Goal: Task Accomplishment & Management: Use online tool/utility

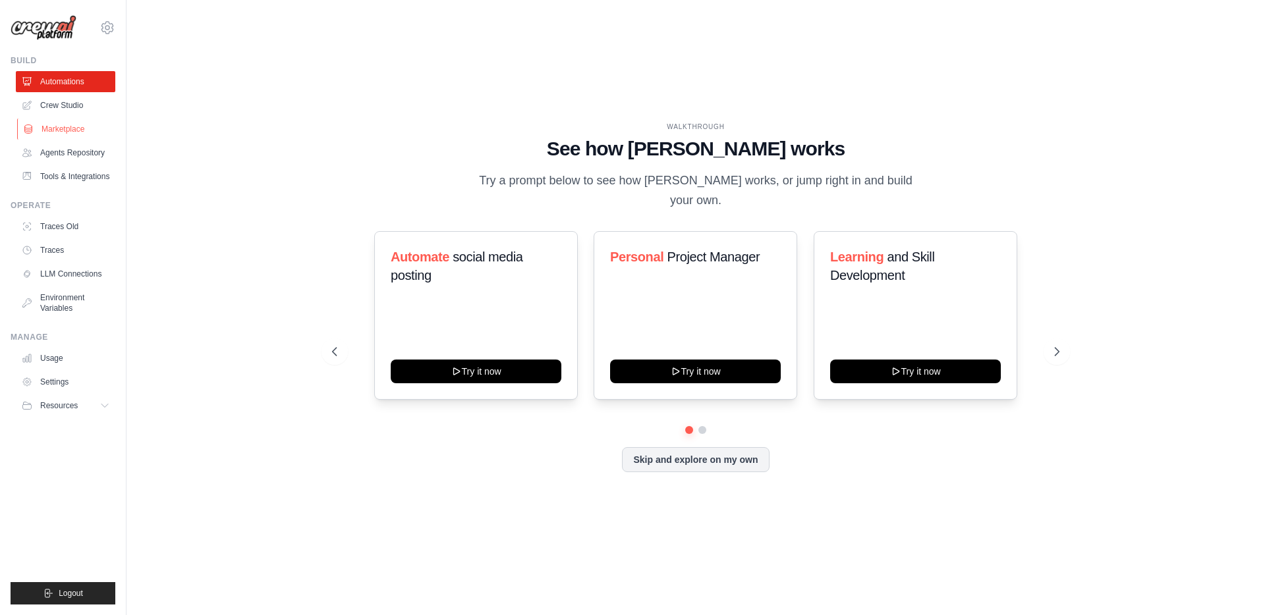
click at [74, 132] on link "Marketplace" at bounding box center [67, 129] width 100 height 21
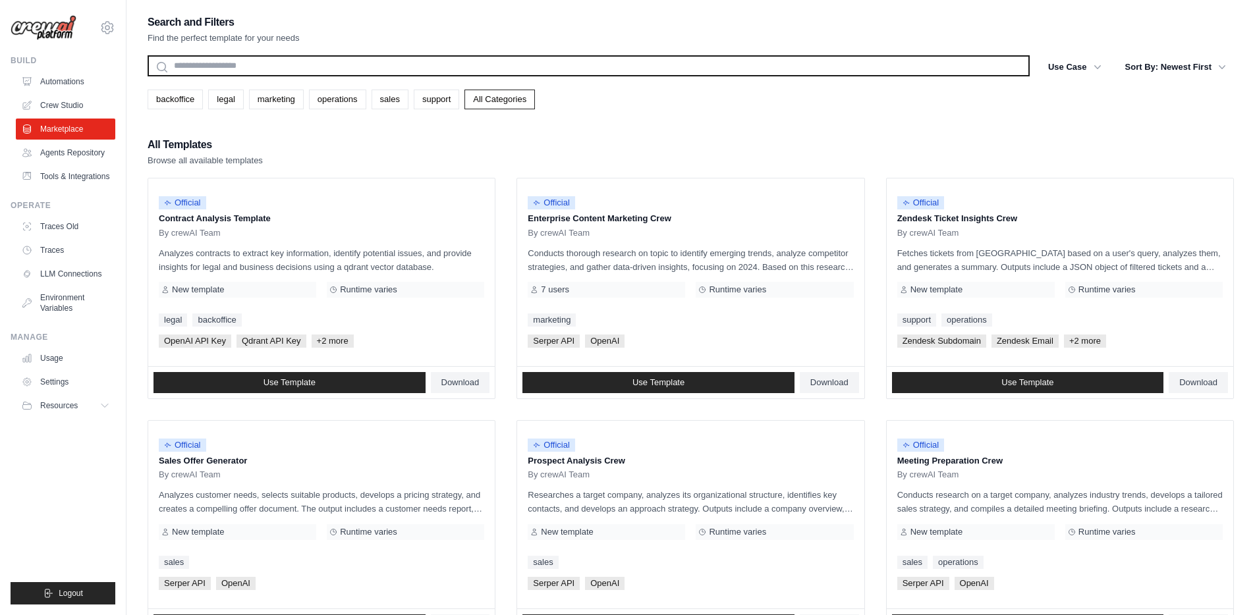
click at [554, 59] on input "text" at bounding box center [589, 65] width 882 height 21
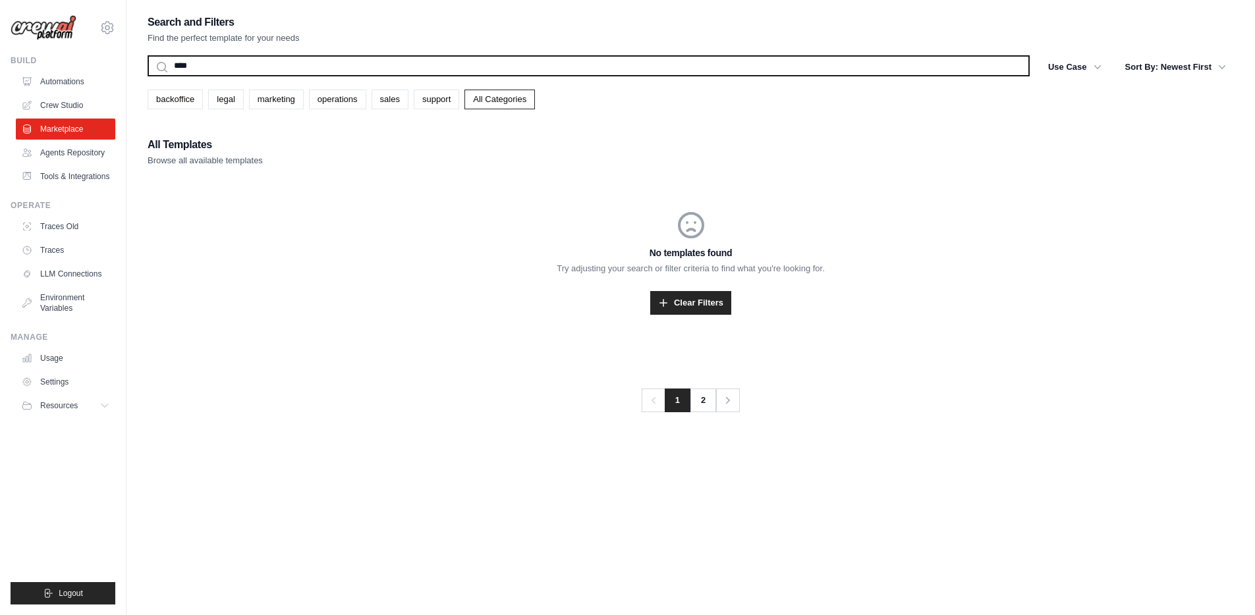
type input "****"
click at [147, 76] on button "Search" at bounding box center [147, 76] width 1 height 1
click at [888, 73] on input "****" at bounding box center [589, 65] width 882 height 21
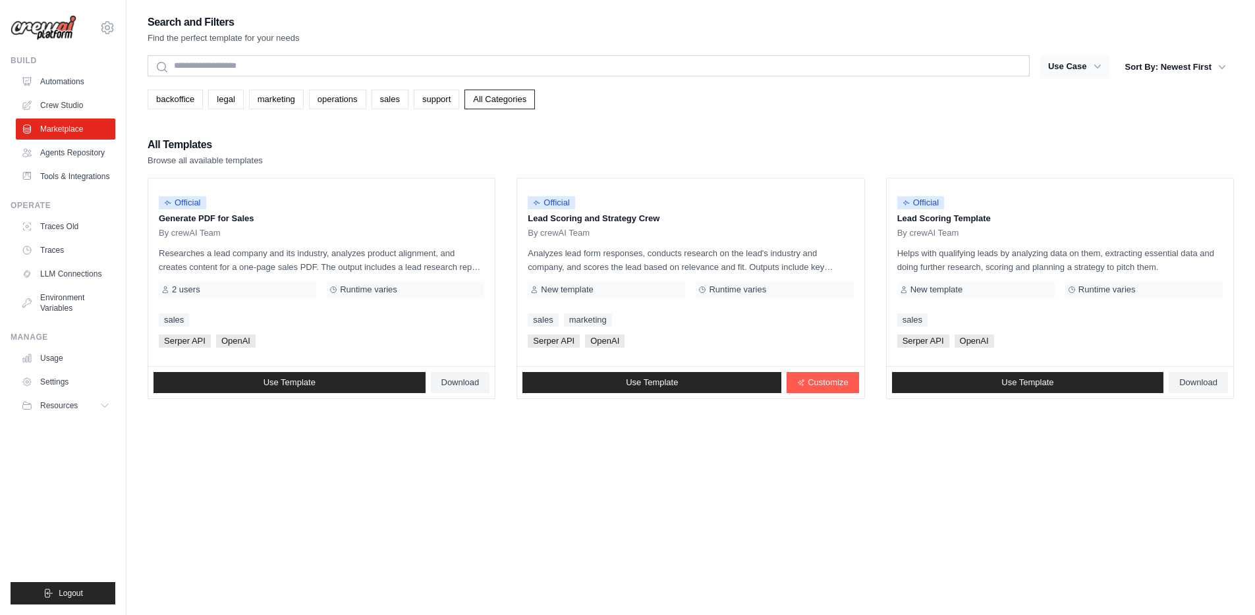
click at [1060, 60] on button "Use Case" at bounding box center [1075, 67] width 69 height 24
click at [1087, 69] on button "Use Case" at bounding box center [1075, 67] width 69 height 24
click at [1098, 67] on icon "button" at bounding box center [1098, 67] width 7 height 4
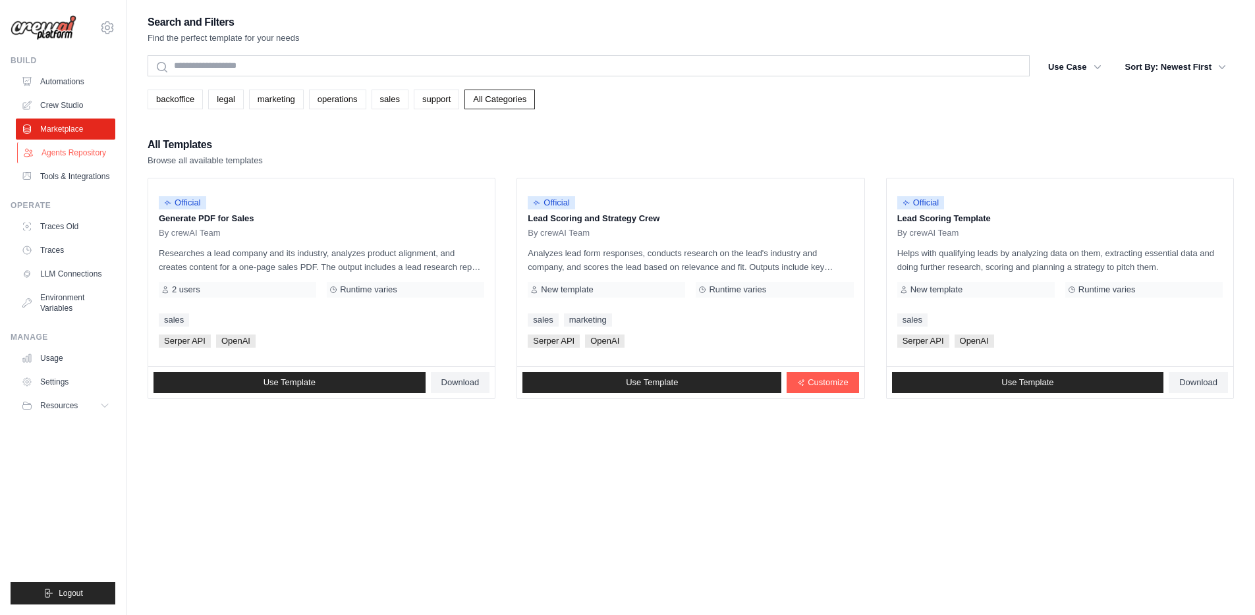
click at [107, 158] on link "Agents Repository" at bounding box center [67, 152] width 100 height 21
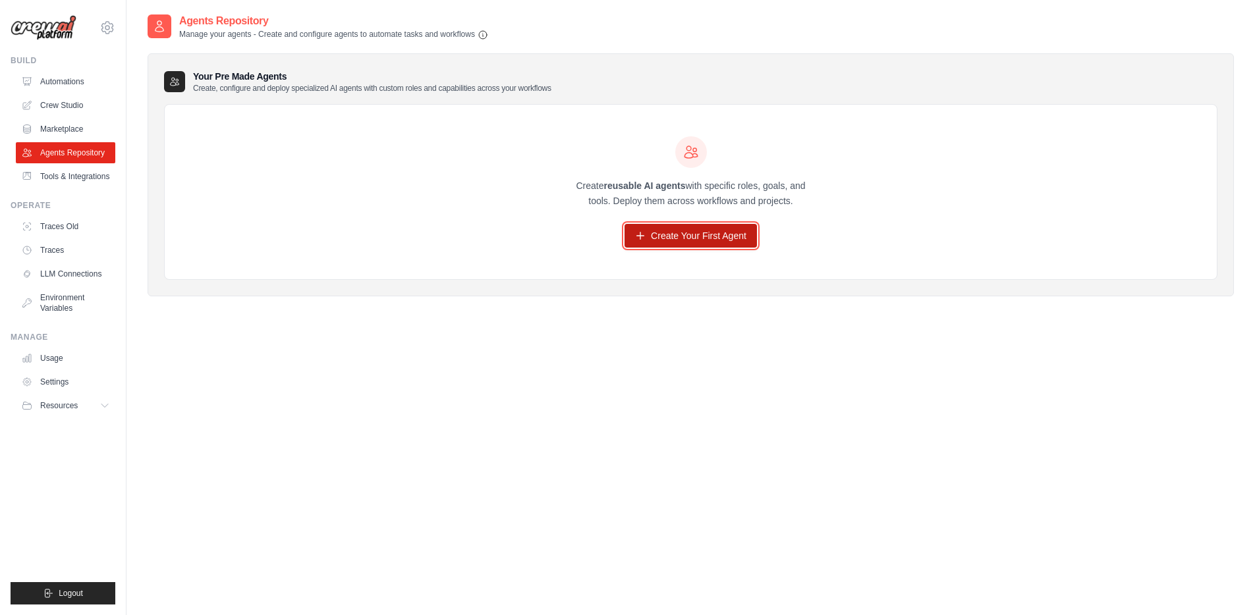
click at [731, 246] on link "Create Your First Agent" at bounding box center [691, 236] width 132 height 24
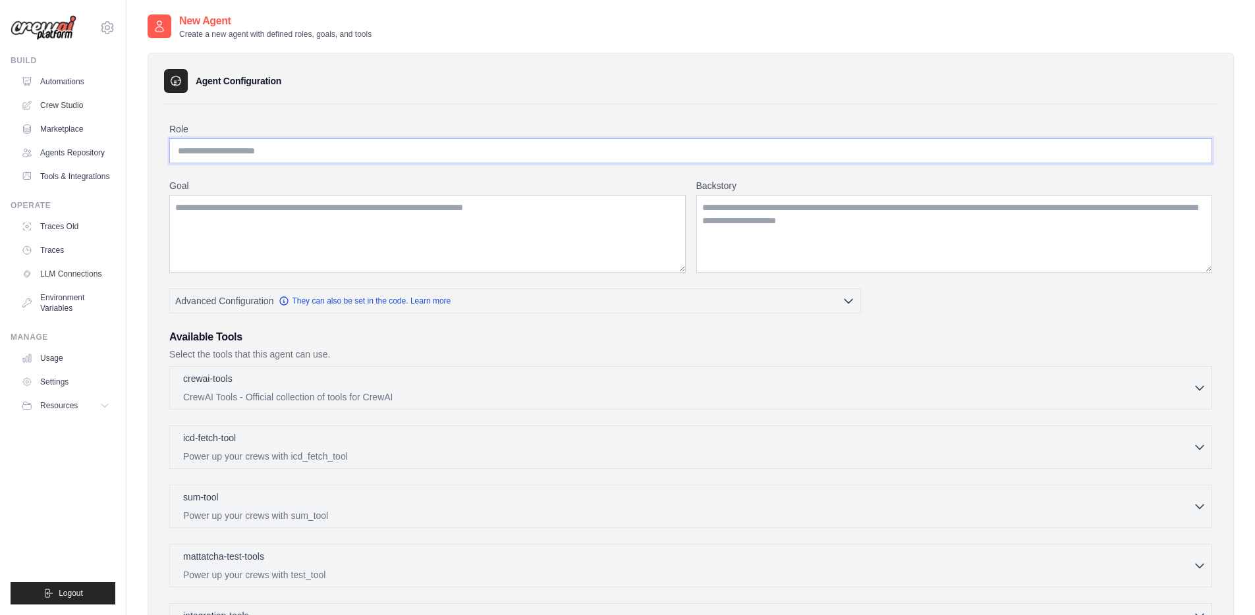
click at [221, 145] on input "Role" at bounding box center [690, 150] width 1043 height 25
click at [218, 227] on textarea "Goal" at bounding box center [427, 234] width 517 height 78
click at [836, 224] on textarea "Backstory" at bounding box center [955, 234] width 517 height 78
click at [69, 79] on link "Automations" at bounding box center [67, 81] width 100 height 21
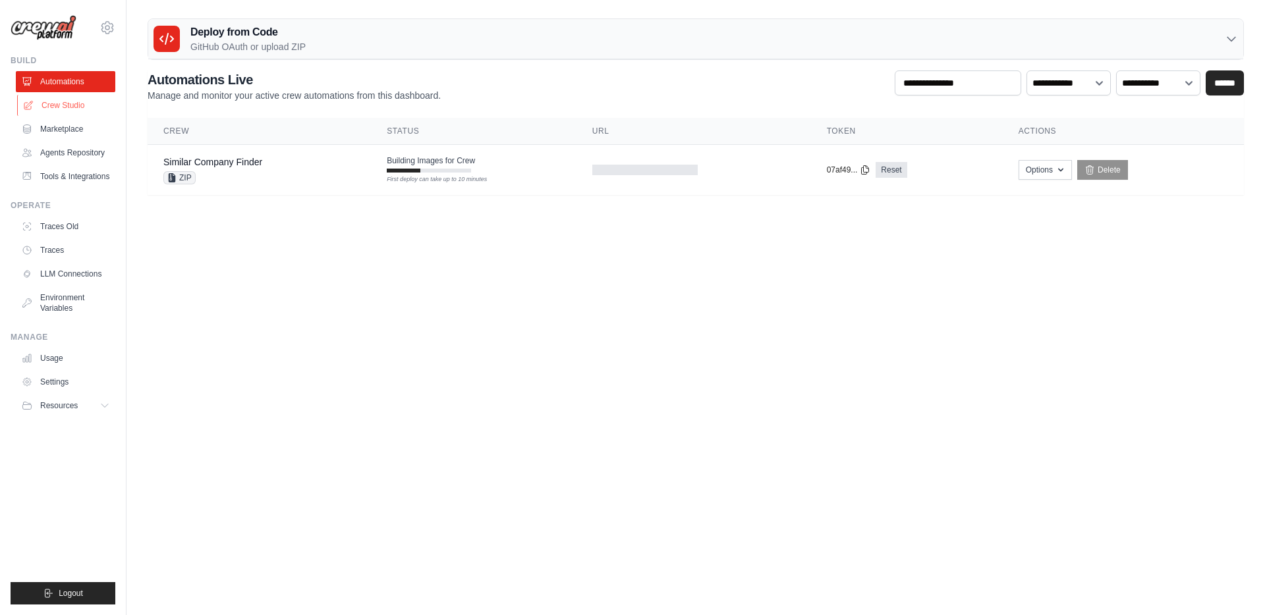
click at [72, 103] on link "Crew Studio" at bounding box center [67, 105] width 100 height 21
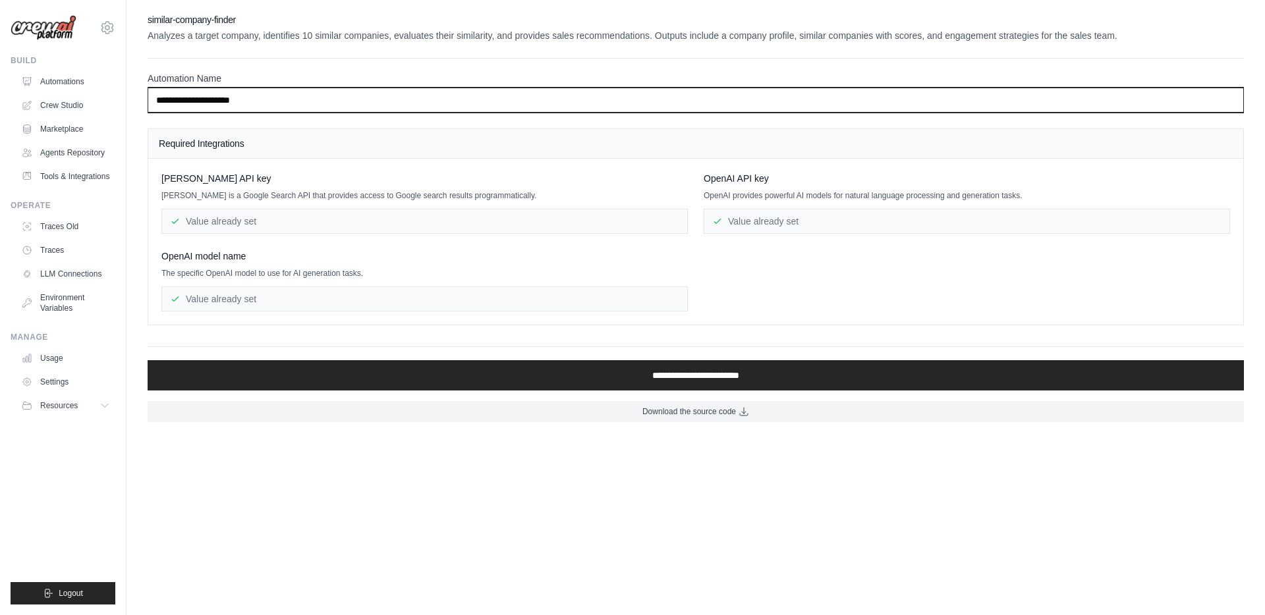
click at [195, 101] on input "**********" at bounding box center [696, 100] width 1097 height 25
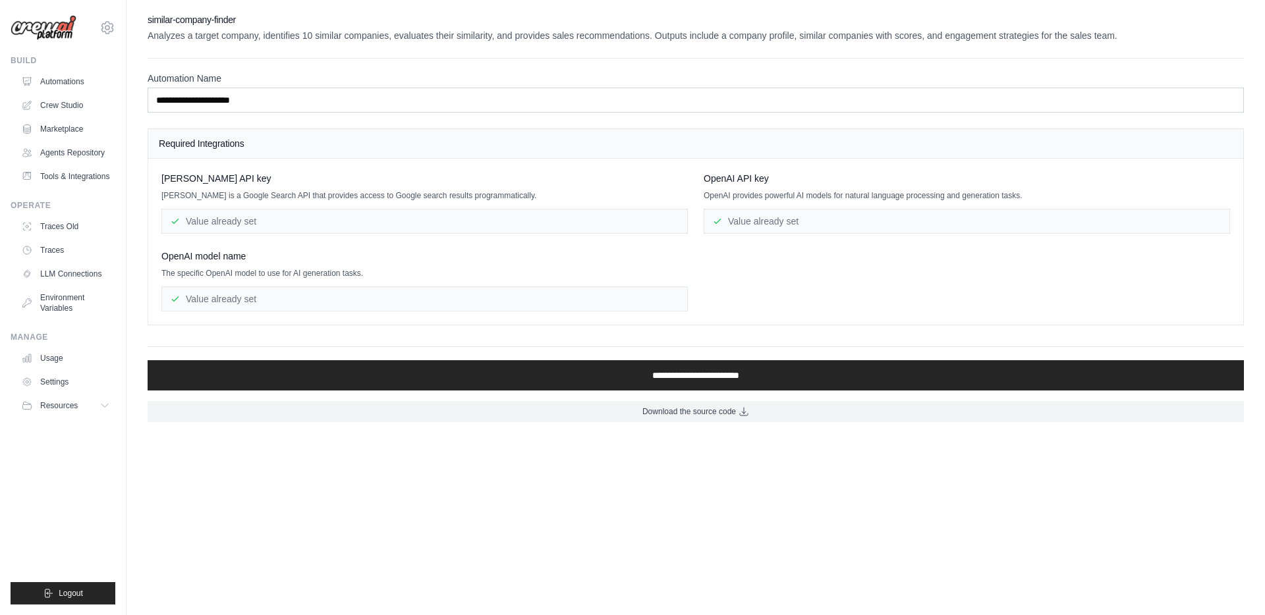
click at [174, 181] on span "Serper API key" at bounding box center [216, 178] width 110 height 13
drag, startPoint x: 174, startPoint y: 181, endPoint x: 210, endPoint y: 177, distance: 35.7
click at [215, 175] on span "Serper API key" at bounding box center [216, 178] width 110 height 13
click at [177, 258] on span "OpenAI model name" at bounding box center [203, 256] width 84 height 13
drag, startPoint x: 177, startPoint y: 258, endPoint x: 241, endPoint y: 250, distance: 63.8
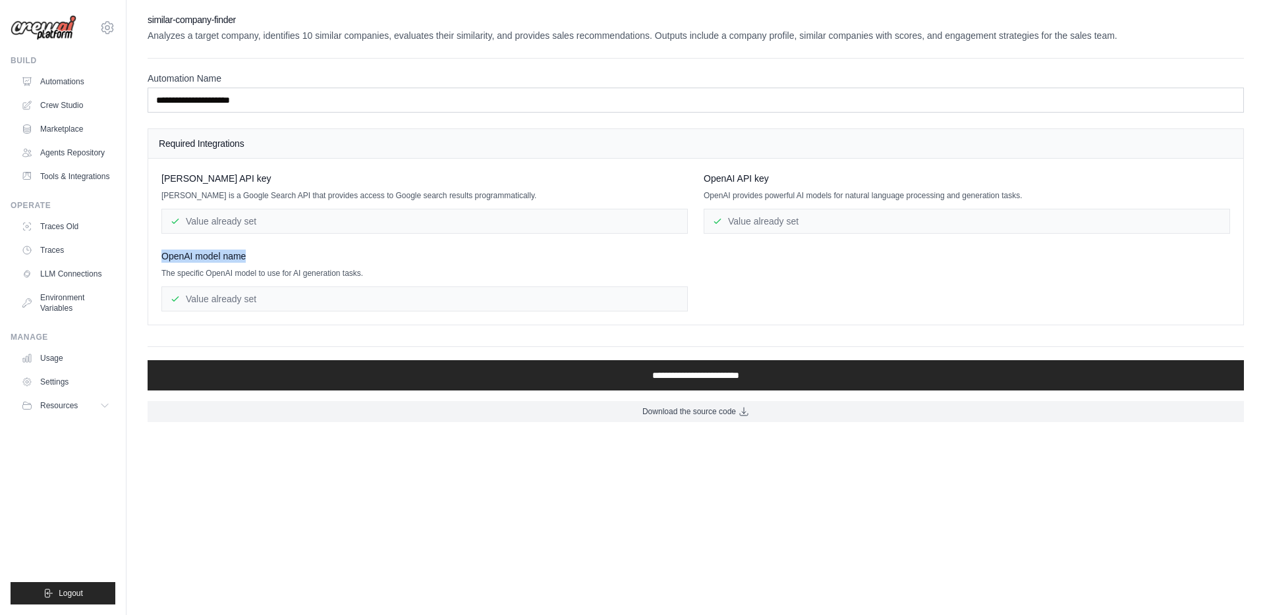
click at [241, 250] on span "OpenAI model name" at bounding box center [203, 256] width 84 height 13
click at [726, 177] on span "OpenAI API key" at bounding box center [736, 178] width 65 height 13
drag, startPoint x: 726, startPoint y: 177, endPoint x: 766, endPoint y: 174, distance: 40.9
click at [766, 174] on span "OpenAI API key" at bounding box center [736, 178] width 65 height 13
click at [726, 177] on span "OpenAI API key" at bounding box center [736, 178] width 65 height 13
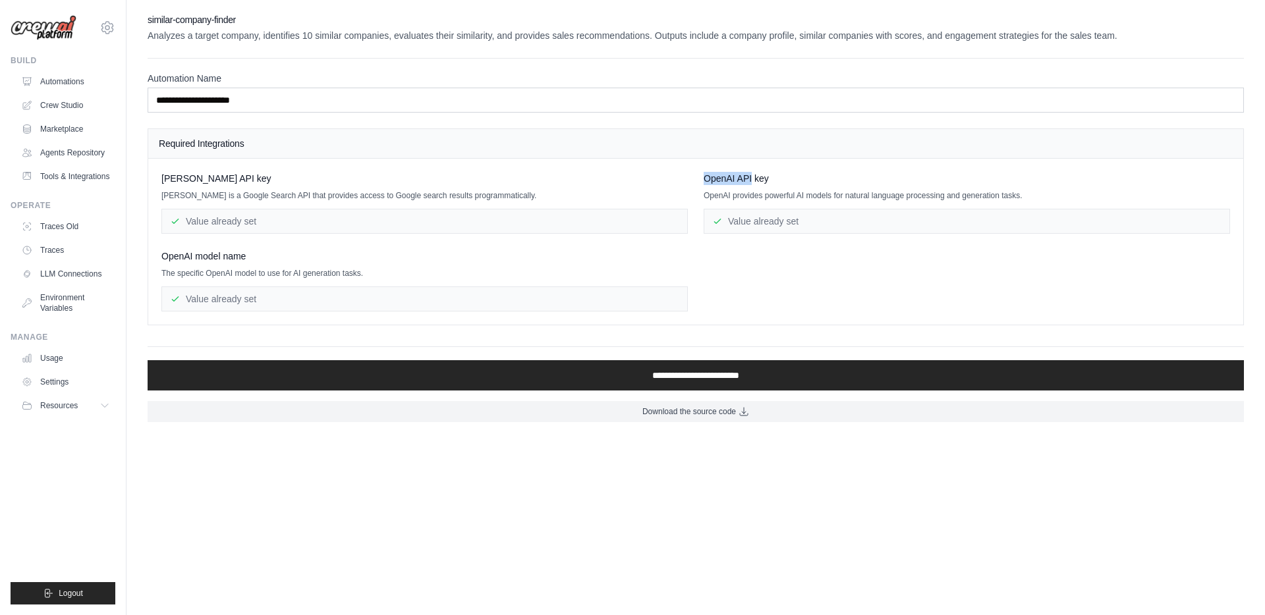
drag, startPoint x: 726, startPoint y: 177, endPoint x: 748, endPoint y: 175, distance: 22.4
click at [748, 175] on span "OpenAI API key" at bounding box center [736, 178] width 65 height 13
click at [176, 258] on span "OpenAI model name" at bounding box center [203, 256] width 84 height 13
drag, startPoint x: 176, startPoint y: 258, endPoint x: 238, endPoint y: 247, distance: 62.9
click at [238, 247] on div "Serper API key Serper is a Google Search API that provides access to Google sea…" at bounding box center [695, 242] width 1069 height 140
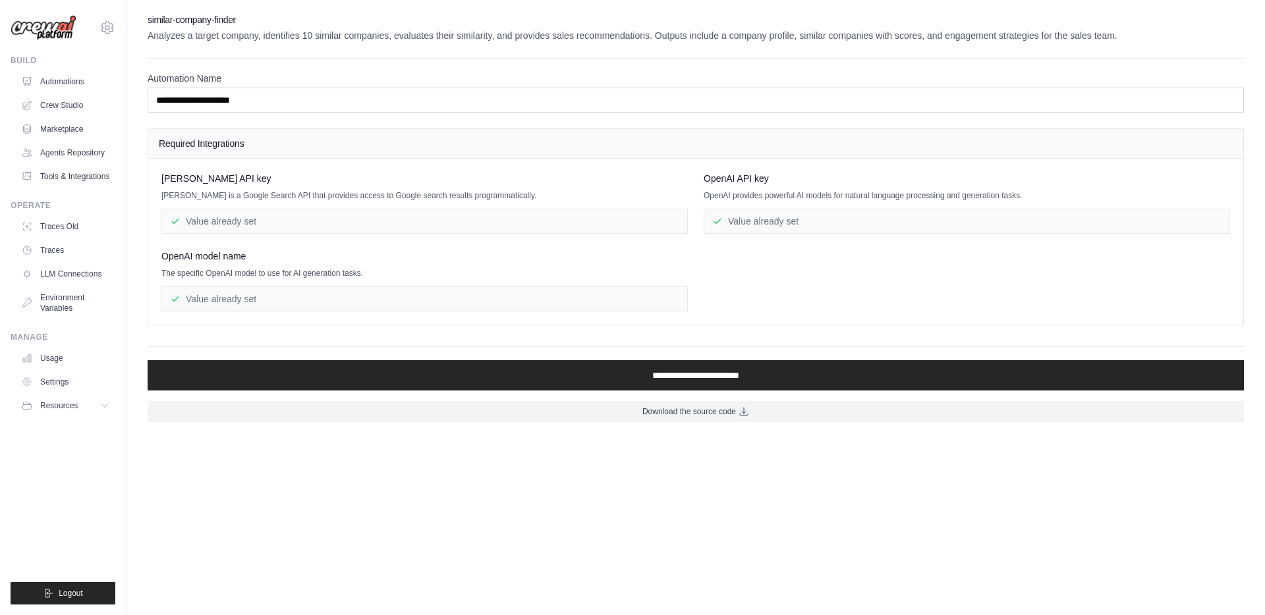
click at [238, 256] on span "OpenAI model name" at bounding box center [203, 256] width 84 height 13
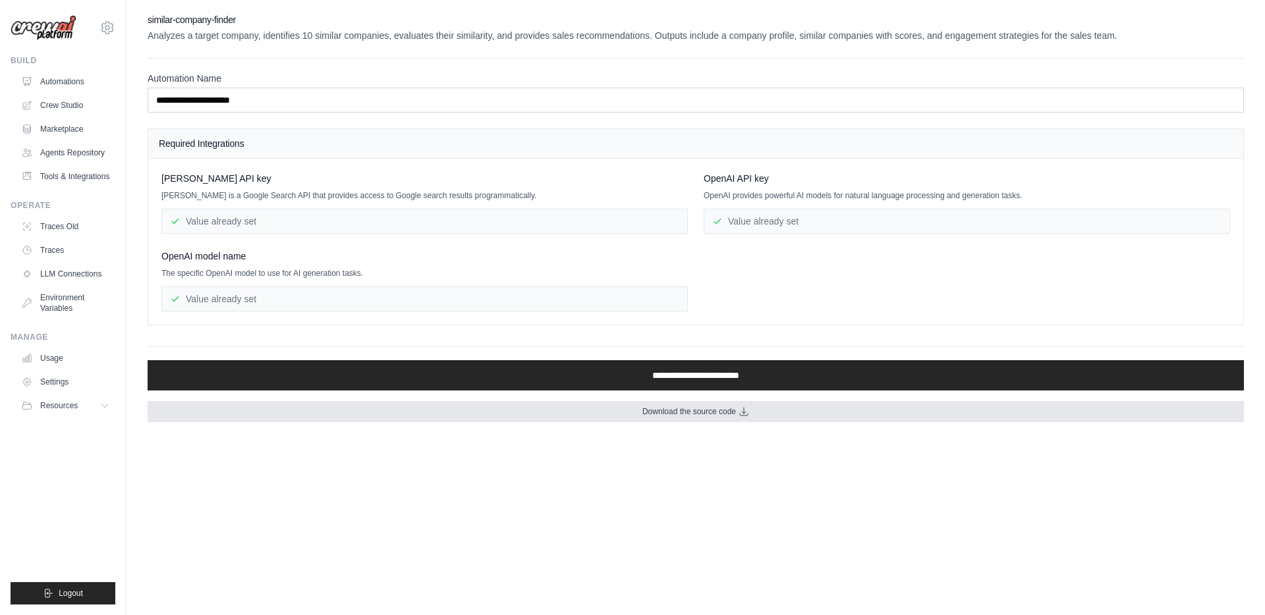
click at [387, 409] on link "Download the source code" at bounding box center [696, 411] width 1097 height 21
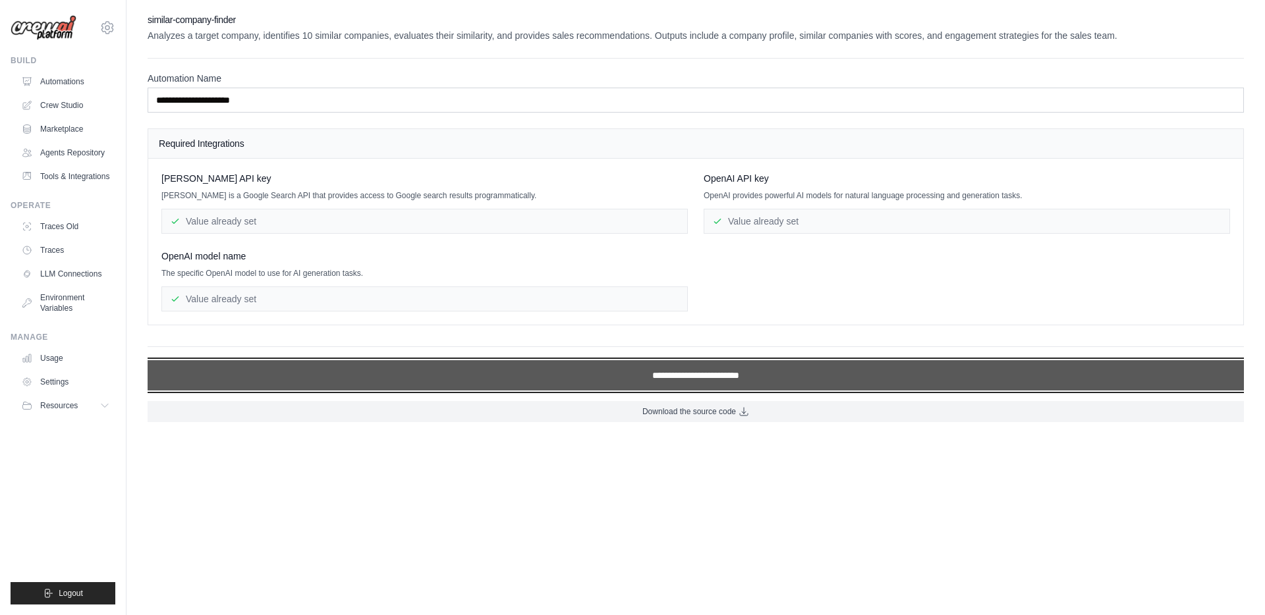
click at [629, 374] on input "**********" at bounding box center [696, 375] width 1097 height 30
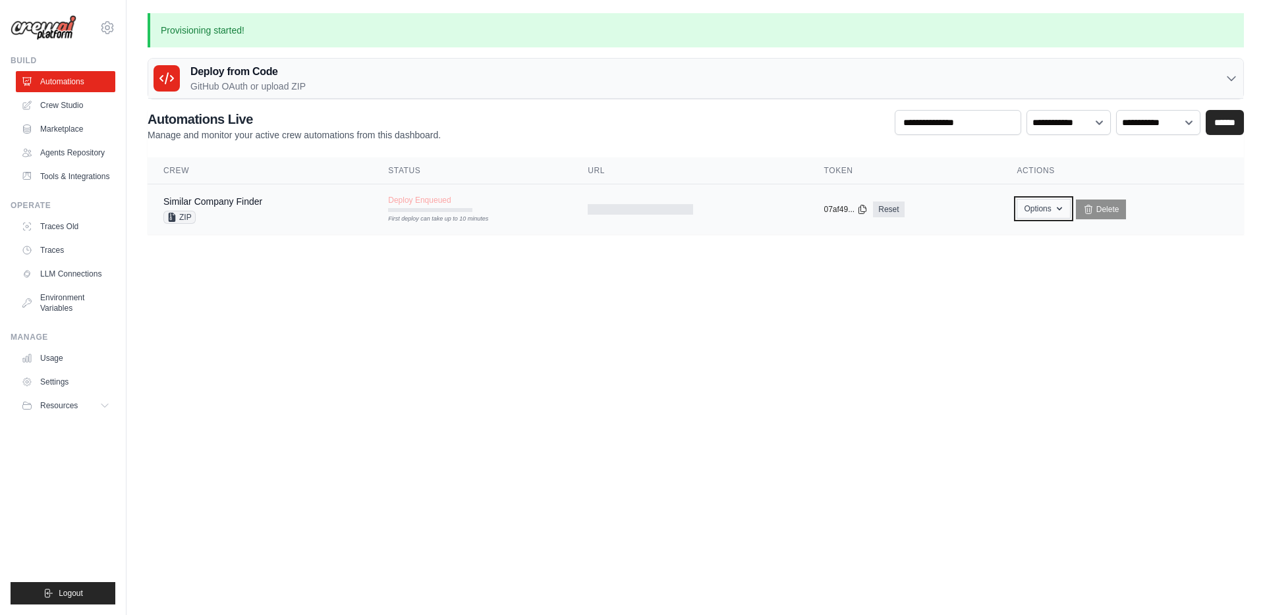
click at [1035, 208] on button "Options" at bounding box center [1043, 209] width 53 height 20
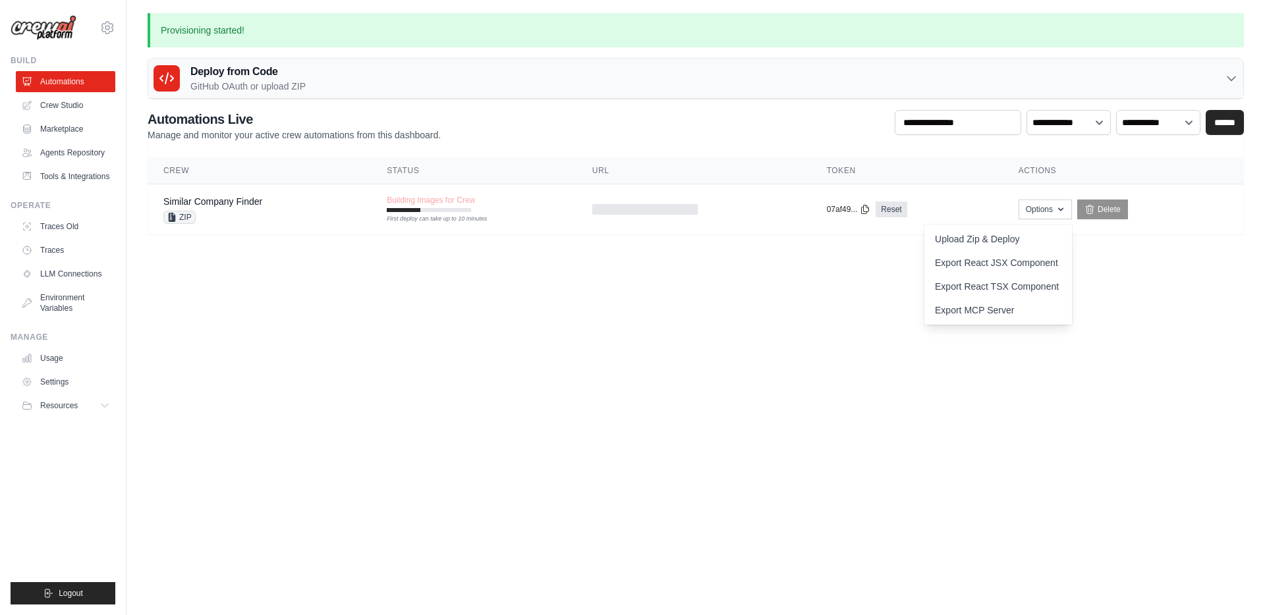
click at [422, 333] on body "dario.ramponi@gmail.com Settings Build Automations" at bounding box center [632, 307] width 1265 height 615
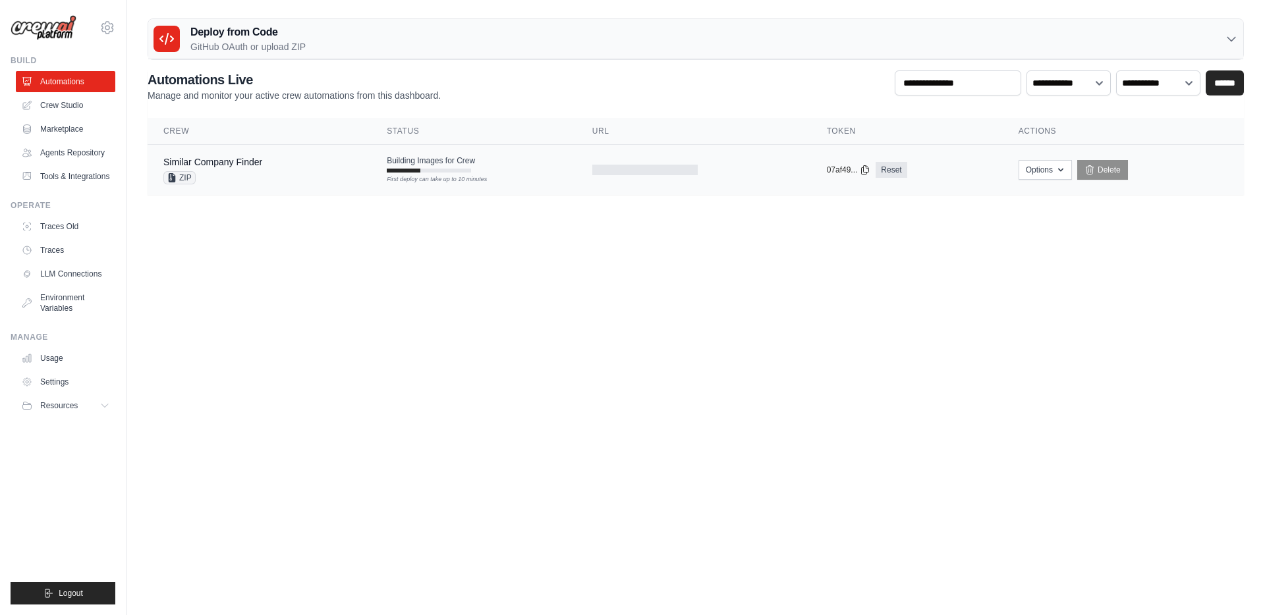
click at [540, 167] on td "Building Images for Crew First deploy can take up to 10 minutes" at bounding box center [474, 164] width 206 height 38
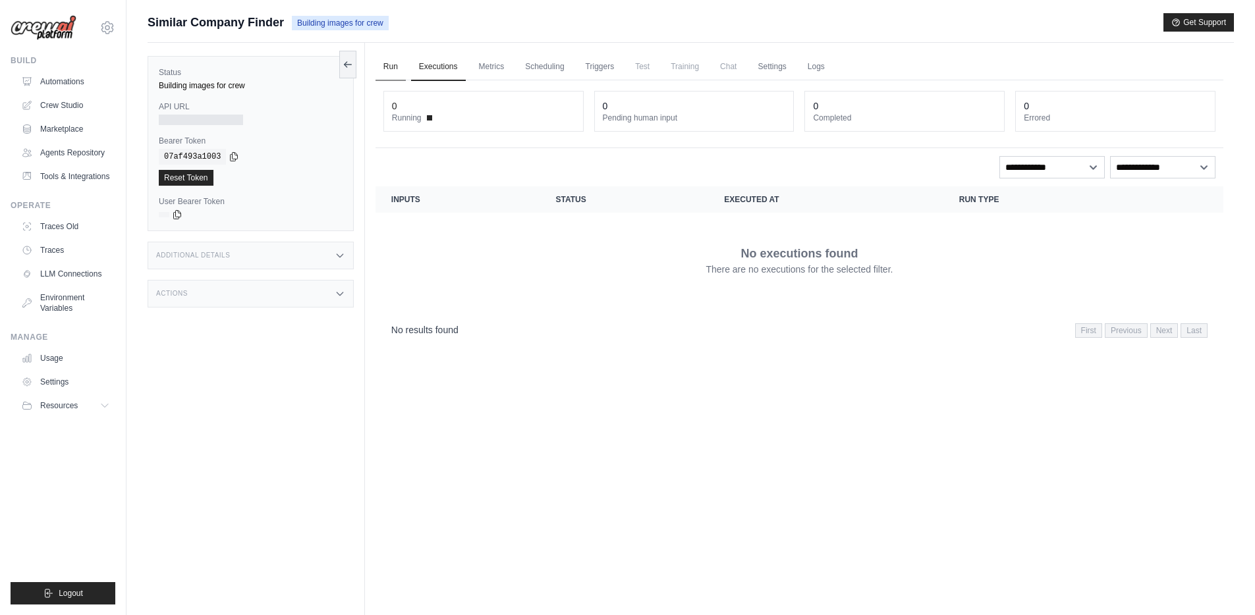
click at [389, 69] on link "Run" at bounding box center [391, 67] width 30 height 28
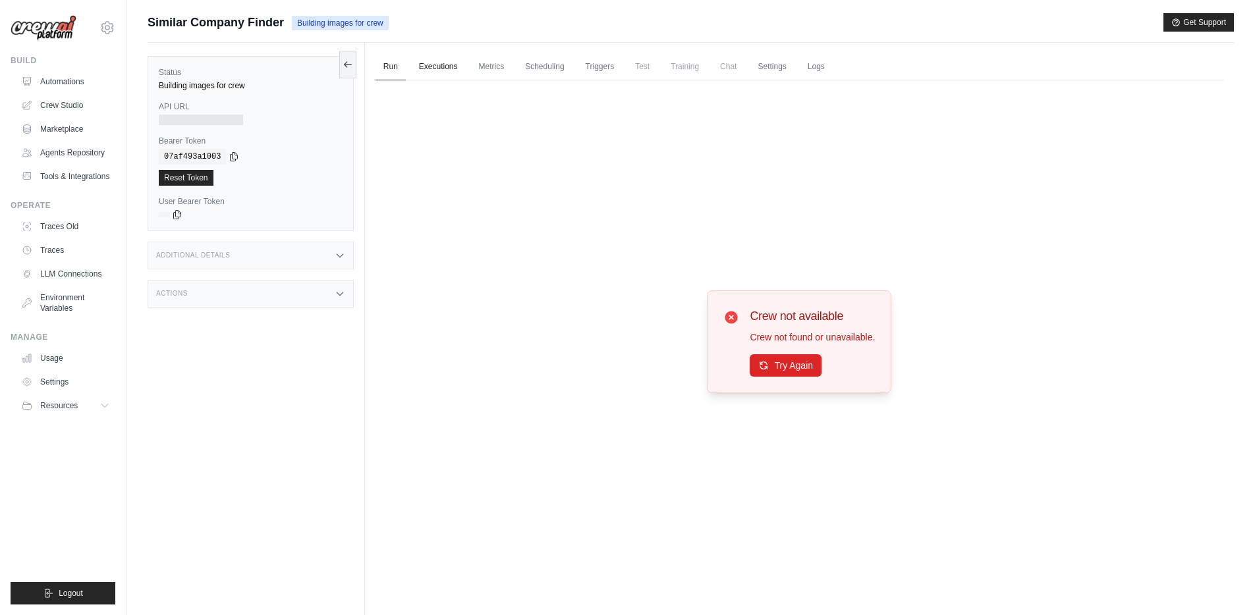
click at [442, 61] on link "Executions" at bounding box center [438, 67] width 55 height 28
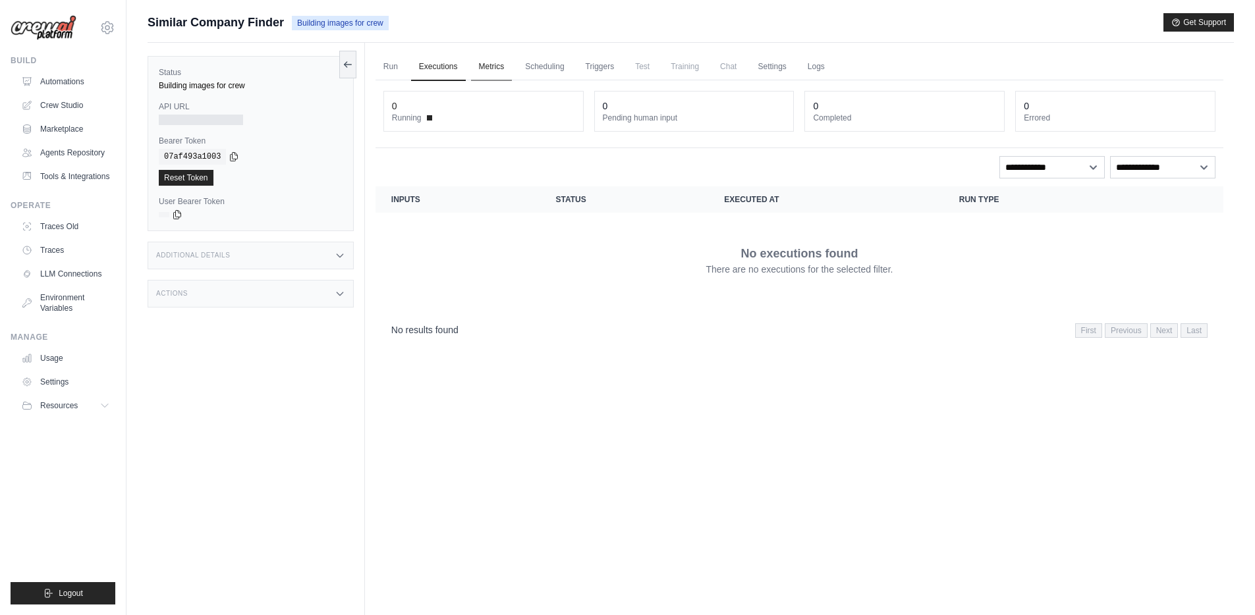
click at [495, 67] on link "Metrics" at bounding box center [492, 67] width 42 height 28
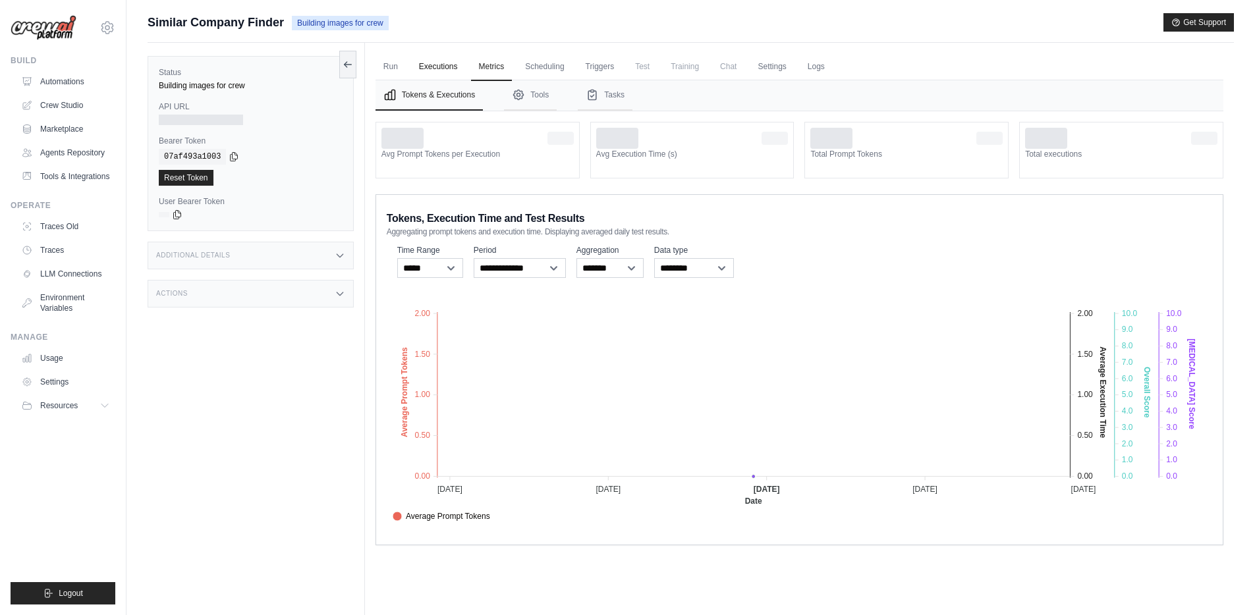
click at [431, 71] on link "Executions" at bounding box center [438, 67] width 55 height 28
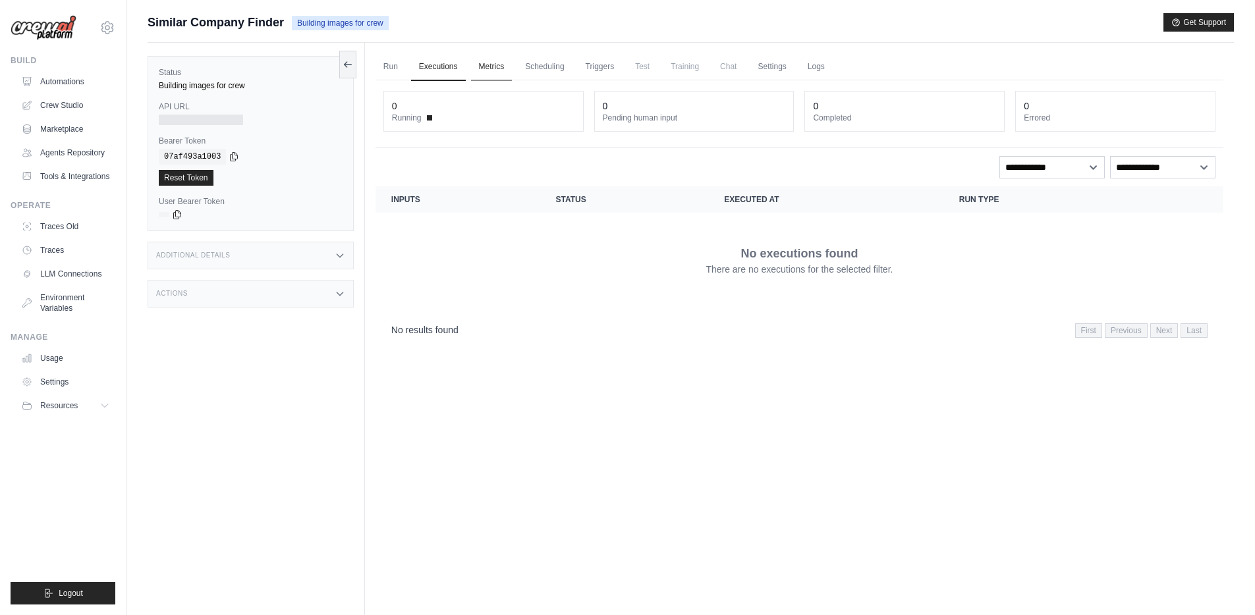
click at [489, 61] on link "Metrics" at bounding box center [492, 67] width 42 height 28
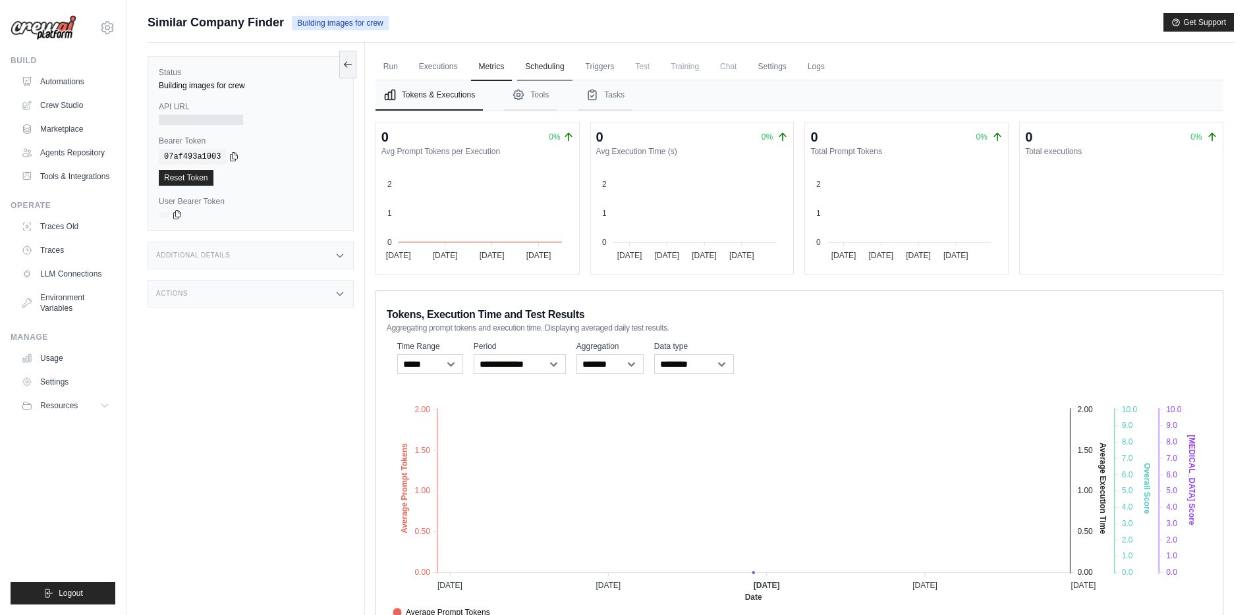
click at [551, 64] on link "Scheduling" at bounding box center [544, 67] width 55 height 28
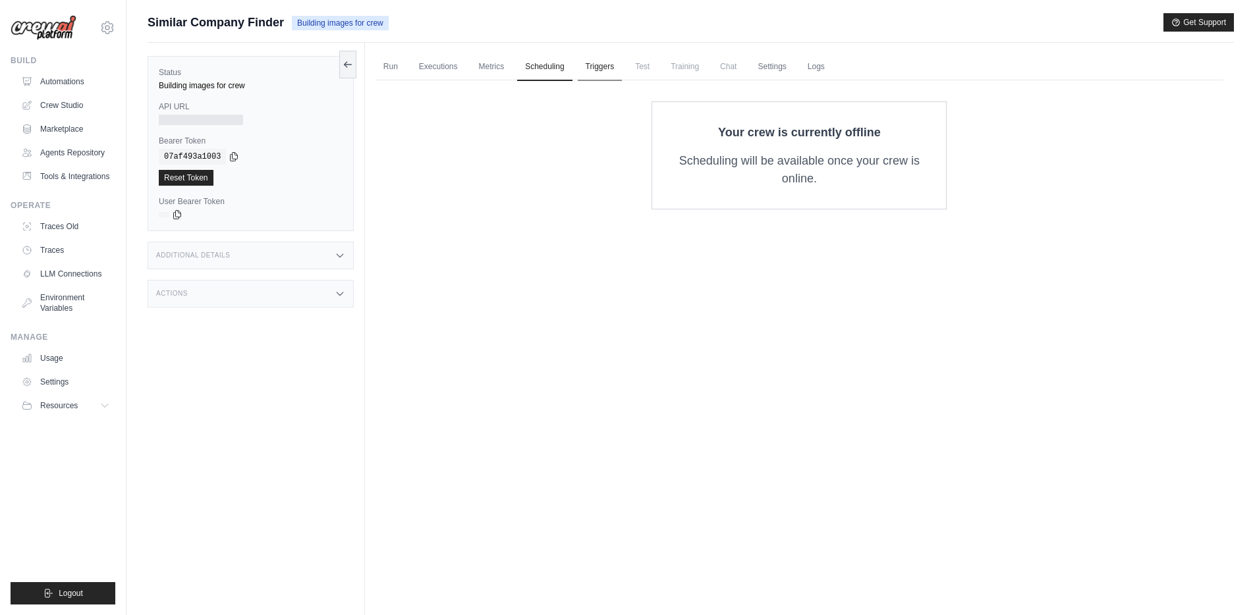
click at [594, 66] on link "Triggers" at bounding box center [600, 67] width 45 height 28
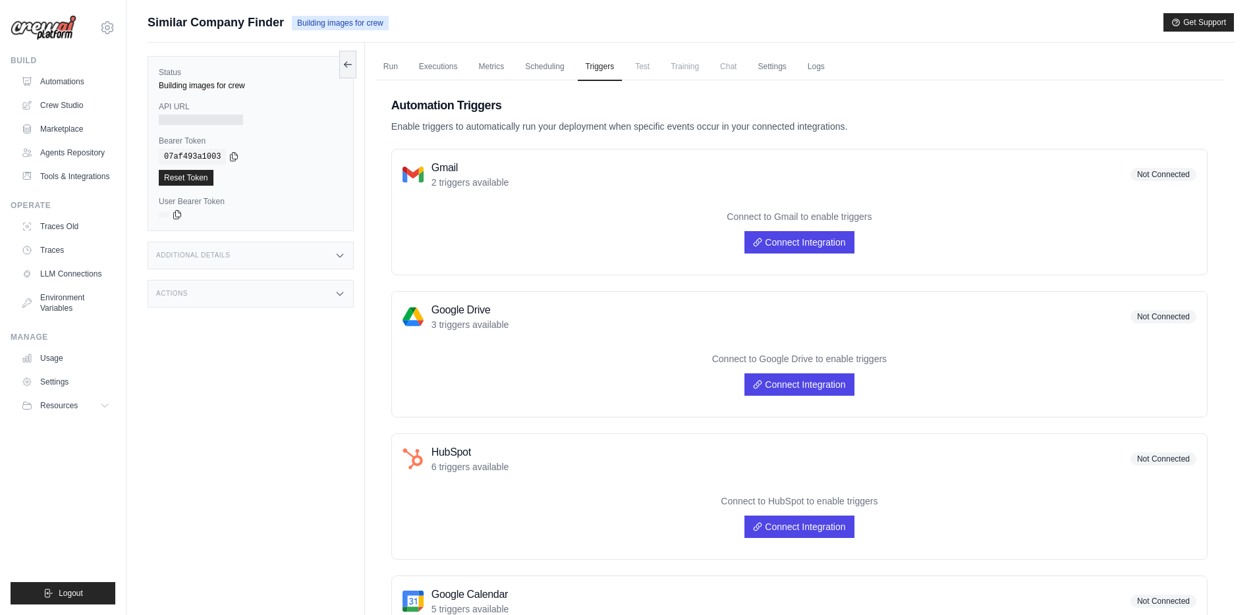
click at [642, 66] on span "Test" at bounding box center [642, 66] width 30 height 26
click at [768, 65] on link "Settings" at bounding box center [772, 67] width 44 height 28
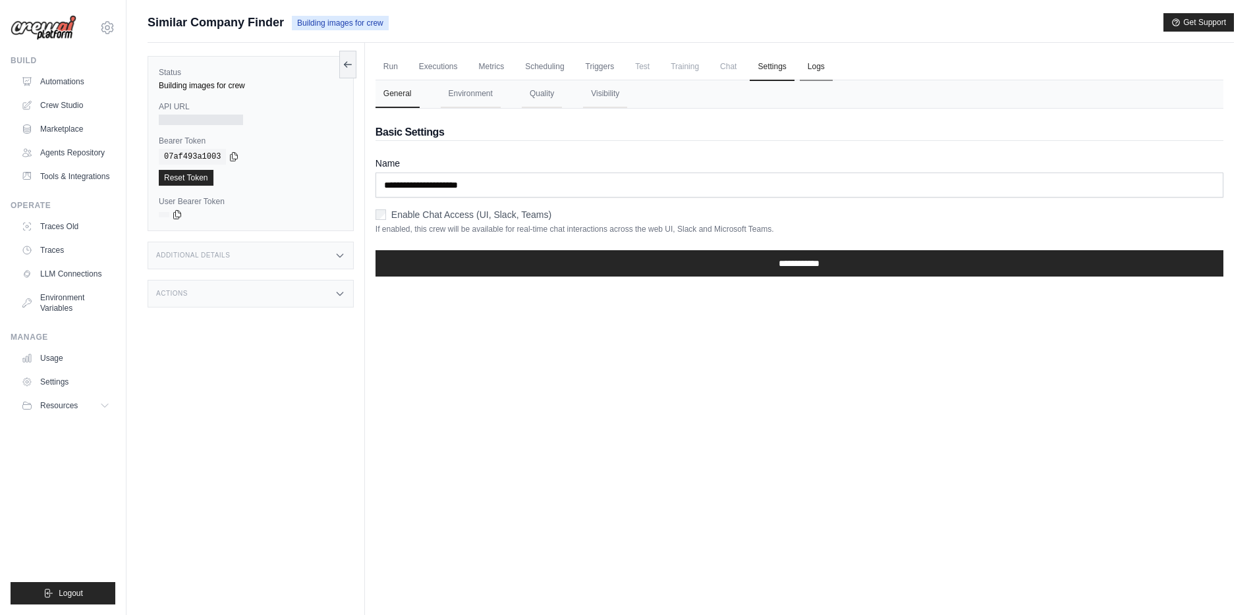
click at [819, 72] on link "Logs" at bounding box center [816, 67] width 33 height 28
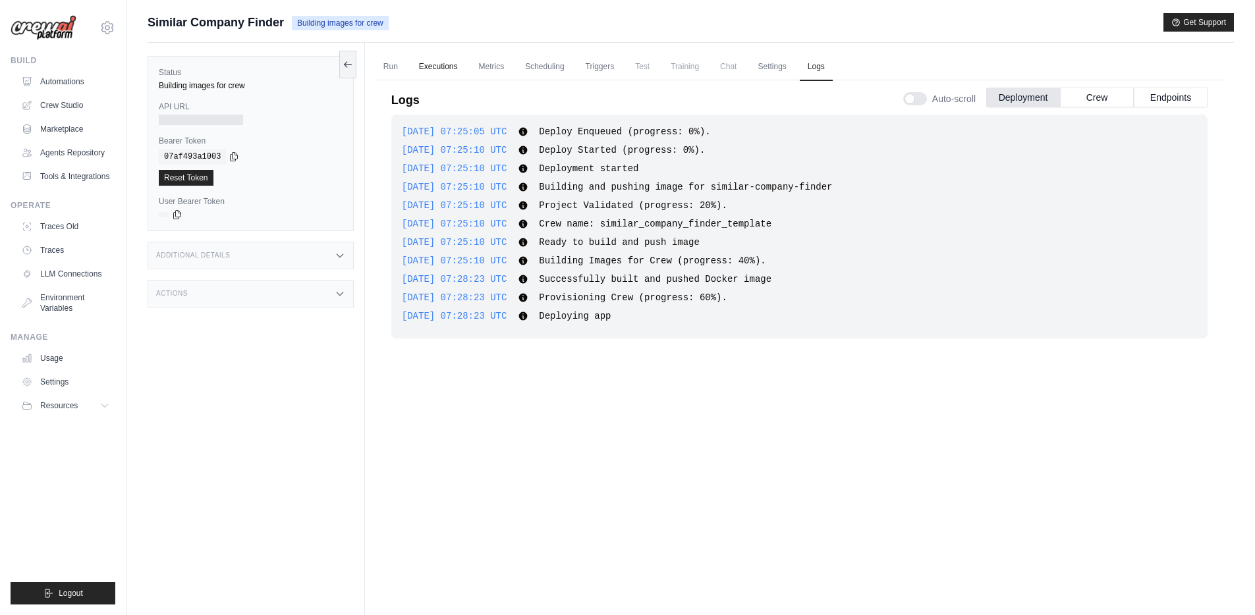
click at [430, 73] on link "Executions" at bounding box center [438, 67] width 55 height 28
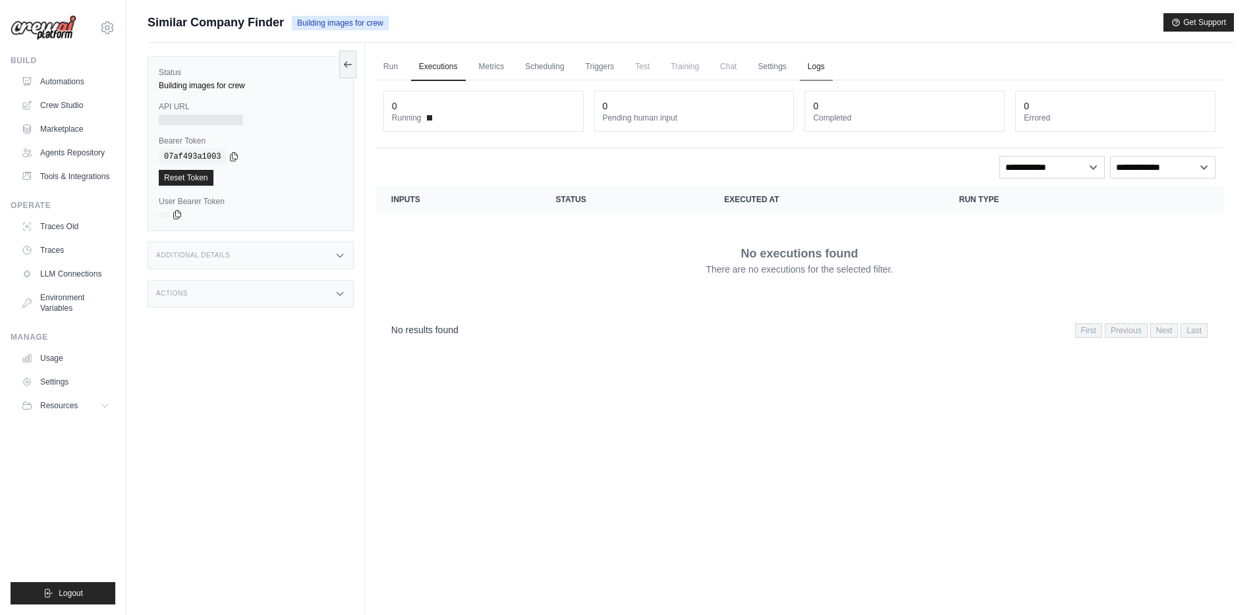
click at [812, 67] on link "Logs" at bounding box center [816, 67] width 33 height 28
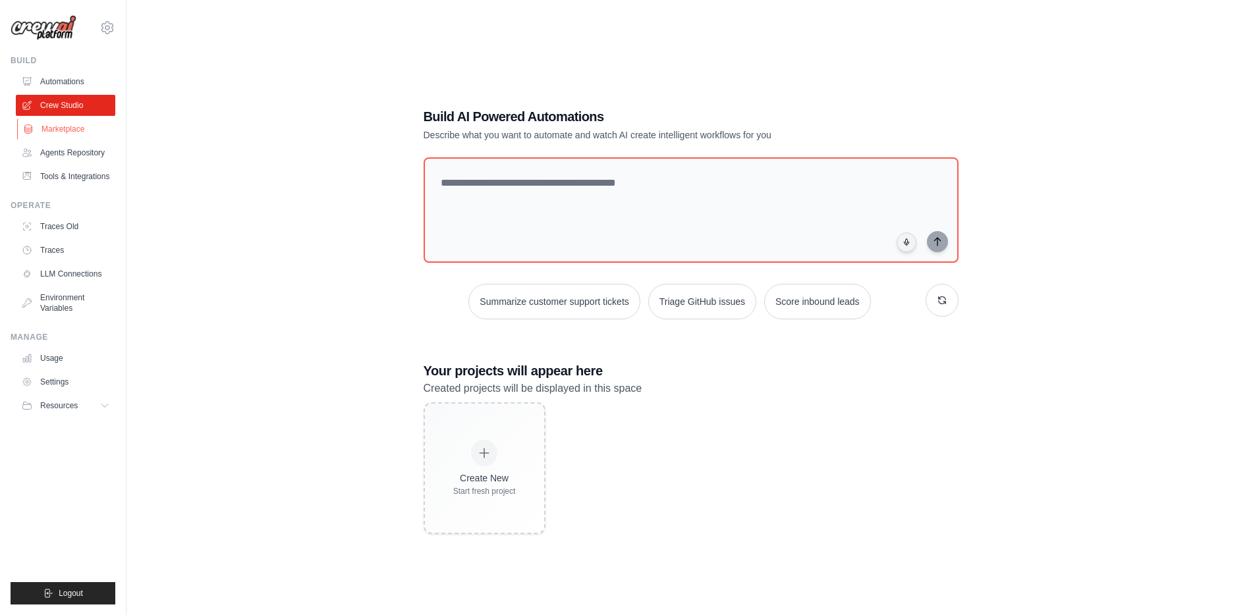
click at [59, 128] on link "Marketplace" at bounding box center [67, 129] width 100 height 21
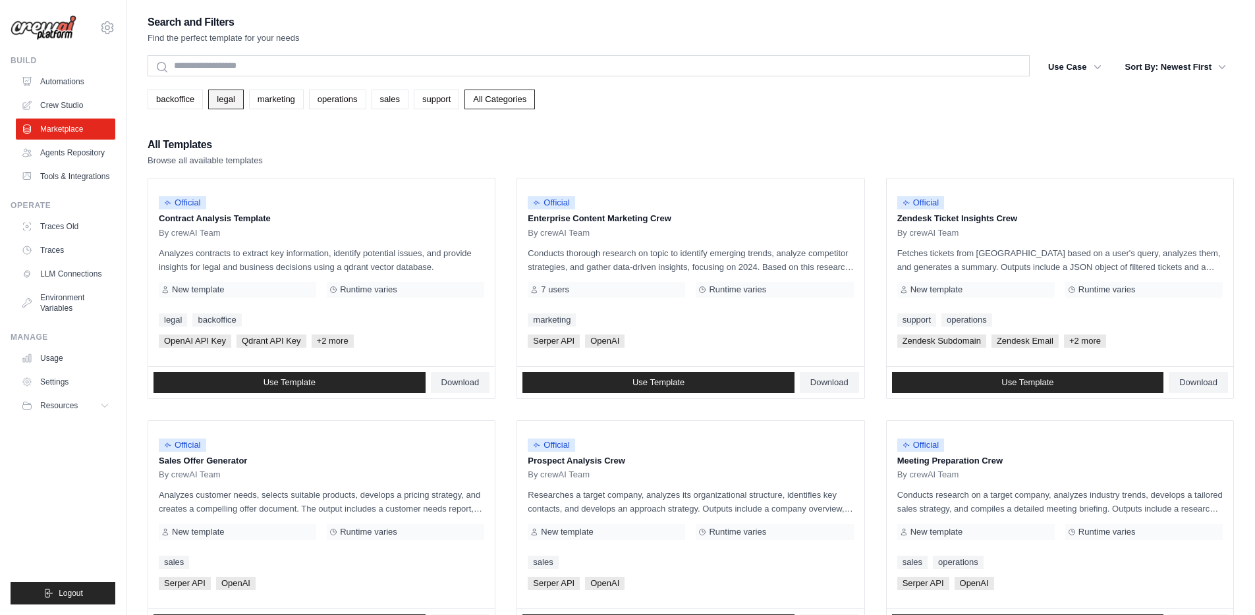
click at [235, 101] on link "legal" at bounding box center [225, 100] width 35 height 20
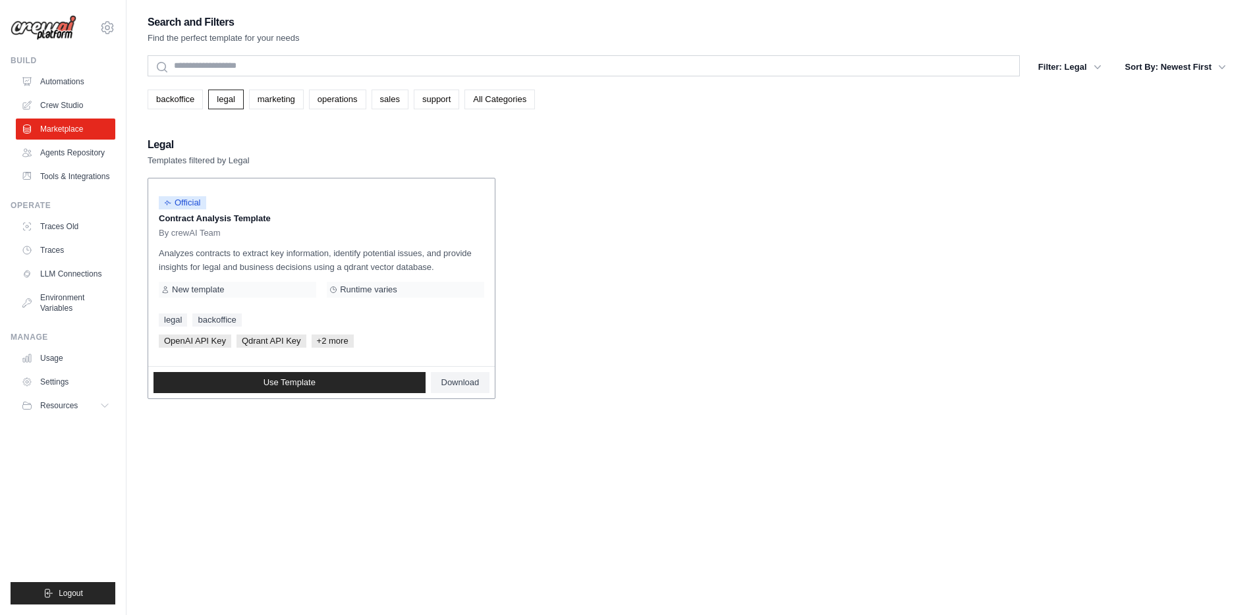
click at [354, 339] on div "OpenAI API Key Qdrant API Key +2 more" at bounding box center [322, 341] width 326 height 13
click at [330, 344] on span "+2 more" at bounding box center [333, 341] width 42 height 13
click at [259, 343] on span "Qdrant API Key" at bounding box center [272, 341] width 70 height 13
drag, startPoint x: 259, startPoint y: 343, endPoint x: 284, endPoint y: 339, distance: 25.3
click at [284, 339] on span "Qdrant API Key" at bounding box center [272, 341] width 70 height 13
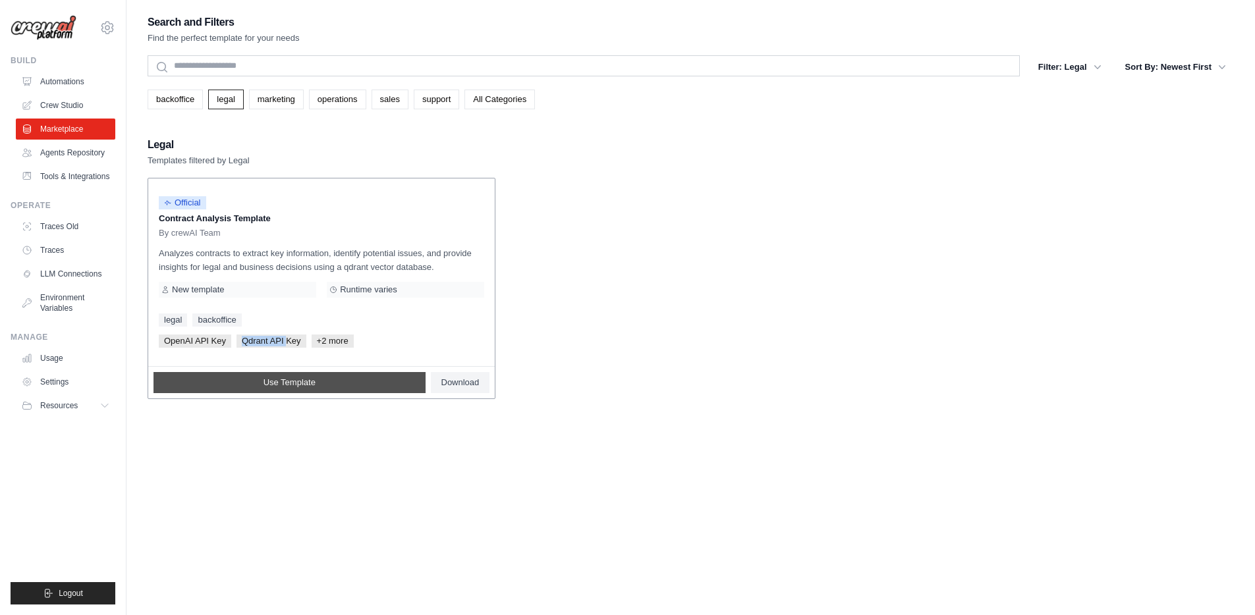
click at [307, 382] on span "Use Template" at bounding box center [290, 383] width 52 height 11
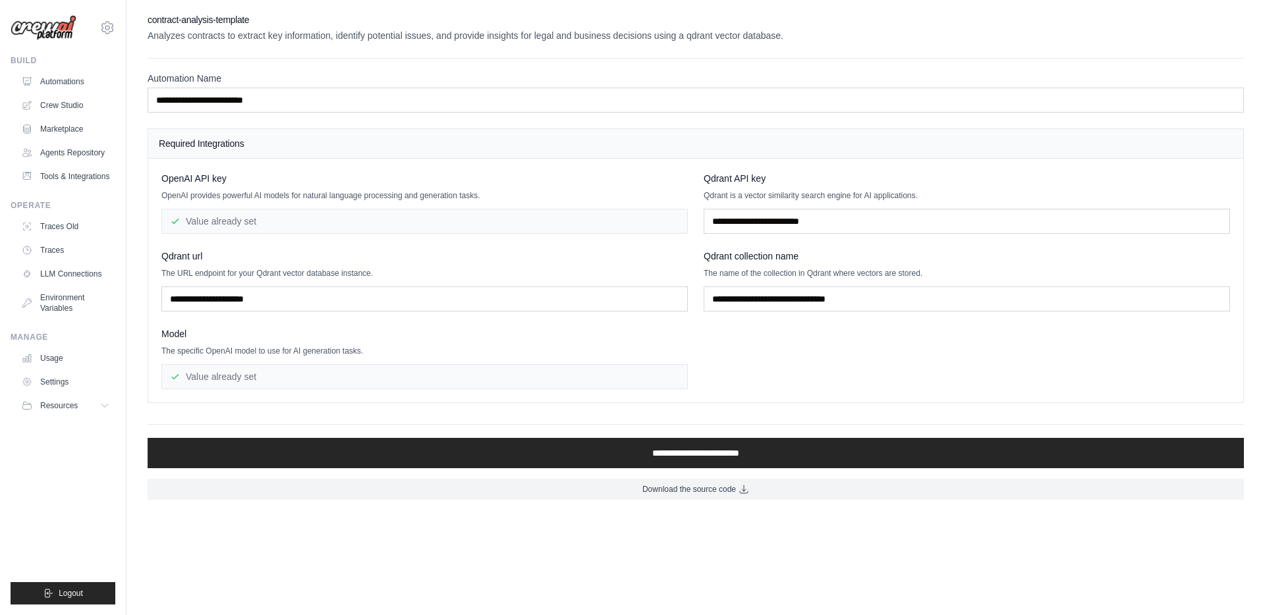
click at [271, 273] on p "The URL endpoint for your Qdrant vector database instance." at bounding box center [424, 273] width 527 height 11
copy p "Qdrant"
click at [84, 176] on link "Tools & Integrations" at bounding box center [67, 176] width 100 height 21
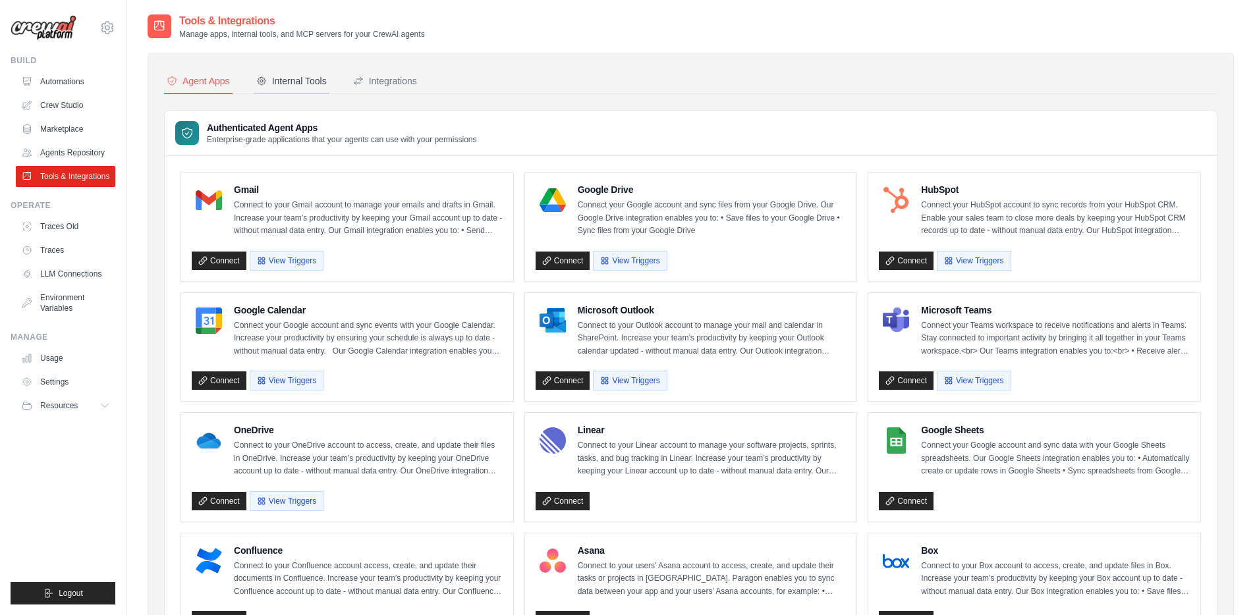
click at [308, 79] on div "Internal Tools" at bounding box center [291, 80] width 71 height 13
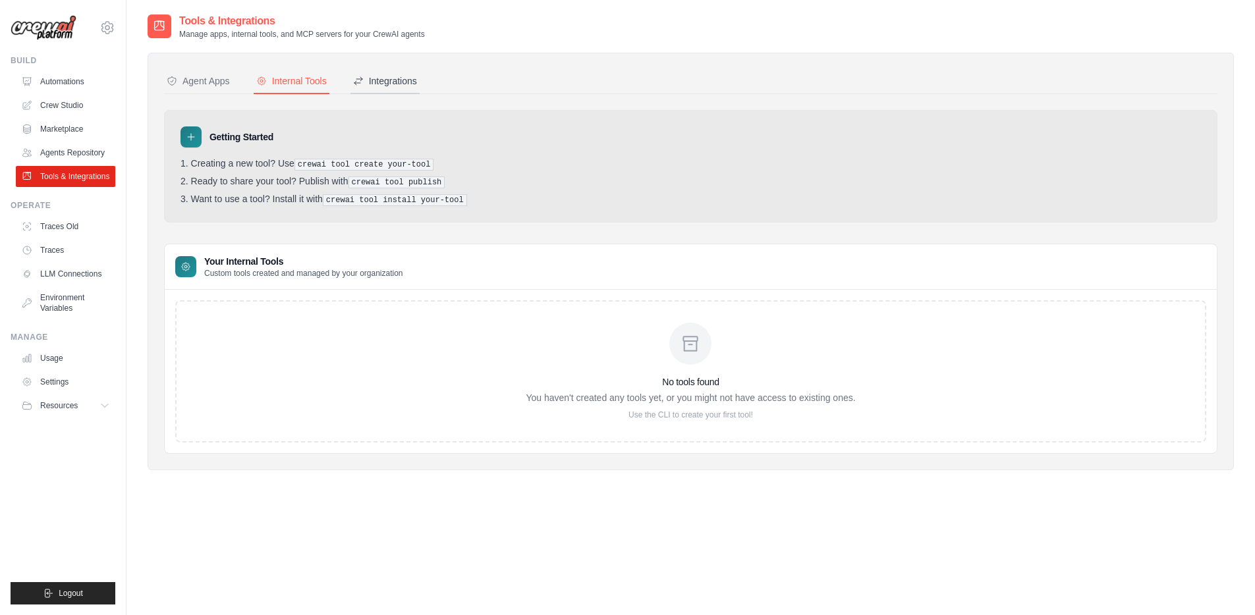
click at [411, 77] on div "Integrations" at bounding box center [385, 80] width 64 height 13
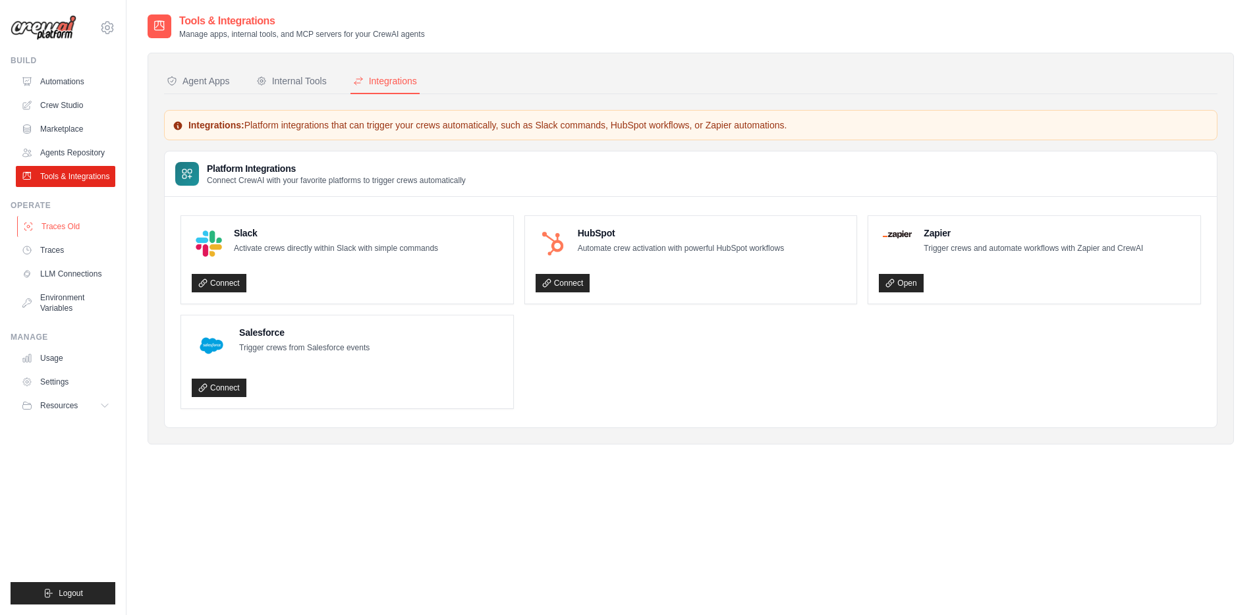
click at [69, 230] on link "Traces Old" at bounding box center [67, 226] width 100 height 21
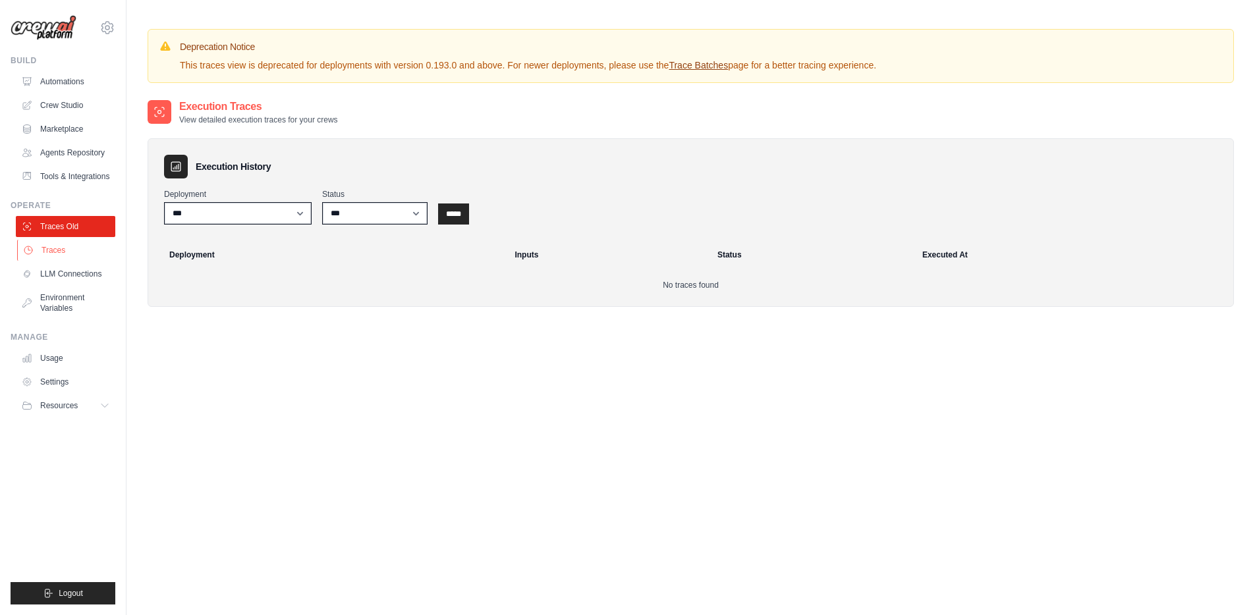
click at [63, 256] on link "Traces" at bounding box center [67, 250] width 100 height 21
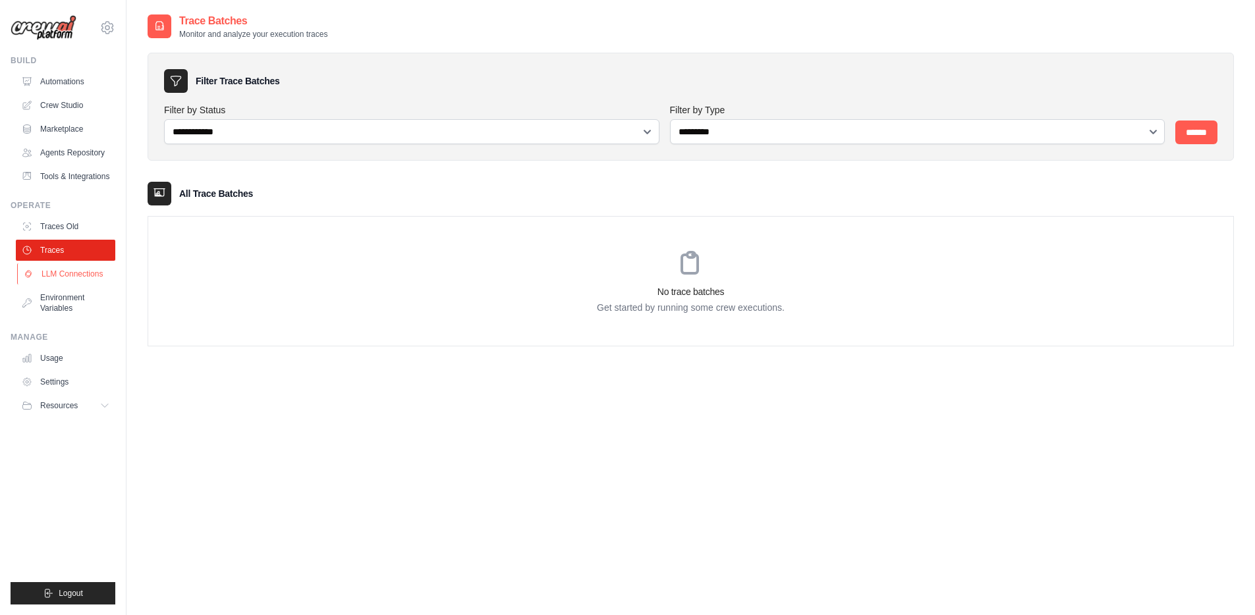
click at [87, 281] on link "LLM Connections" at bounding box center [67, 274] width 100 height 21
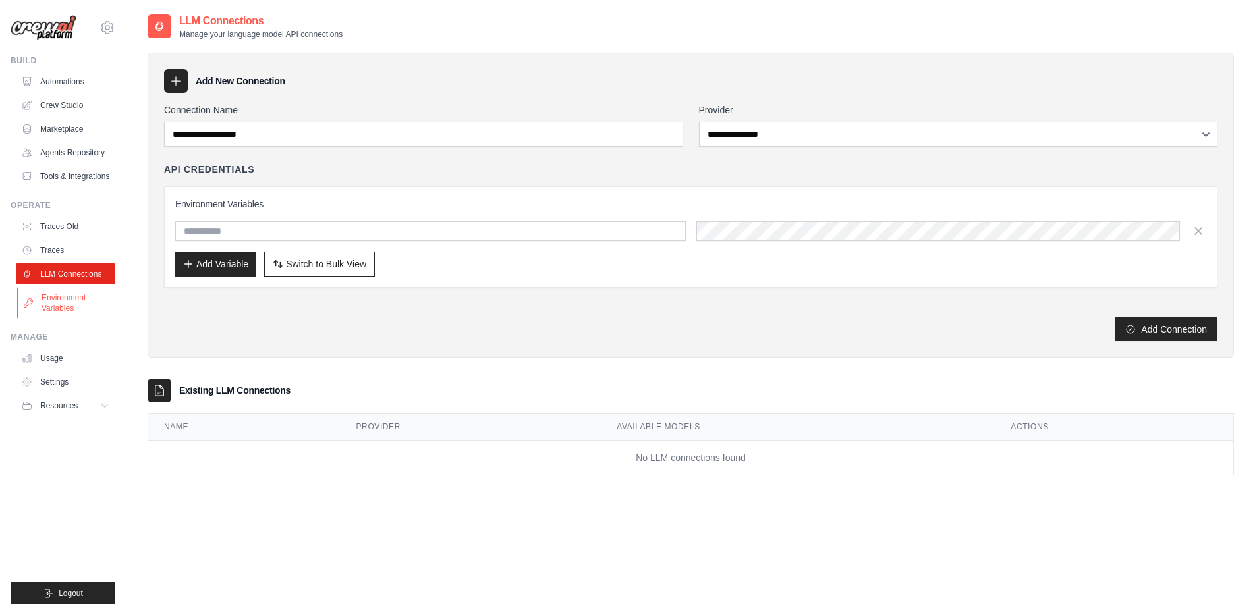
click at [74, 308] on link "Environment Variables" at bounding box center [67, 303] width 100 height 32
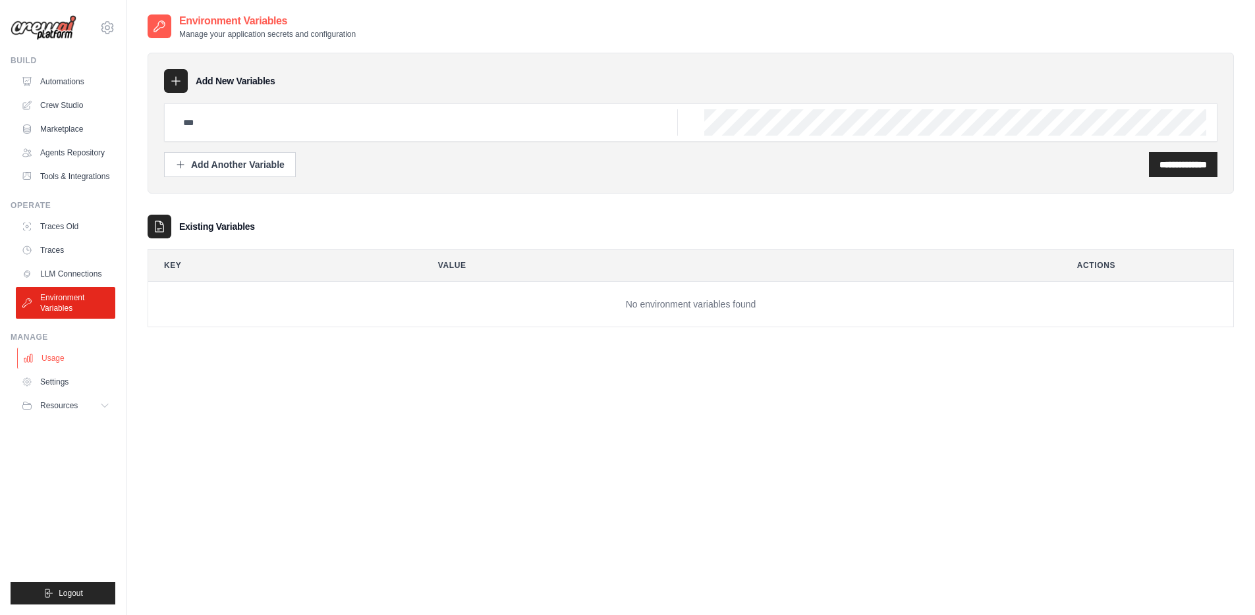
click at [78, 355] on link "Usage" at bounding box center [67, 358] width 100 height 21
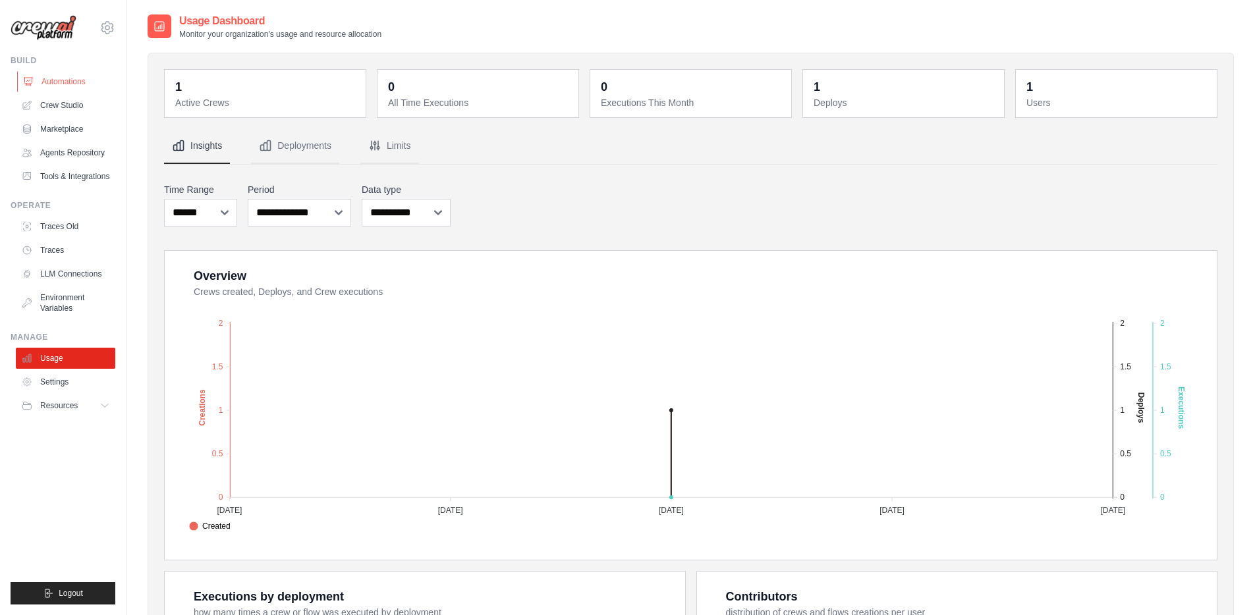
click at [79, 76] on link "Automations" at bounding box center [67, 81] width 100 height 21
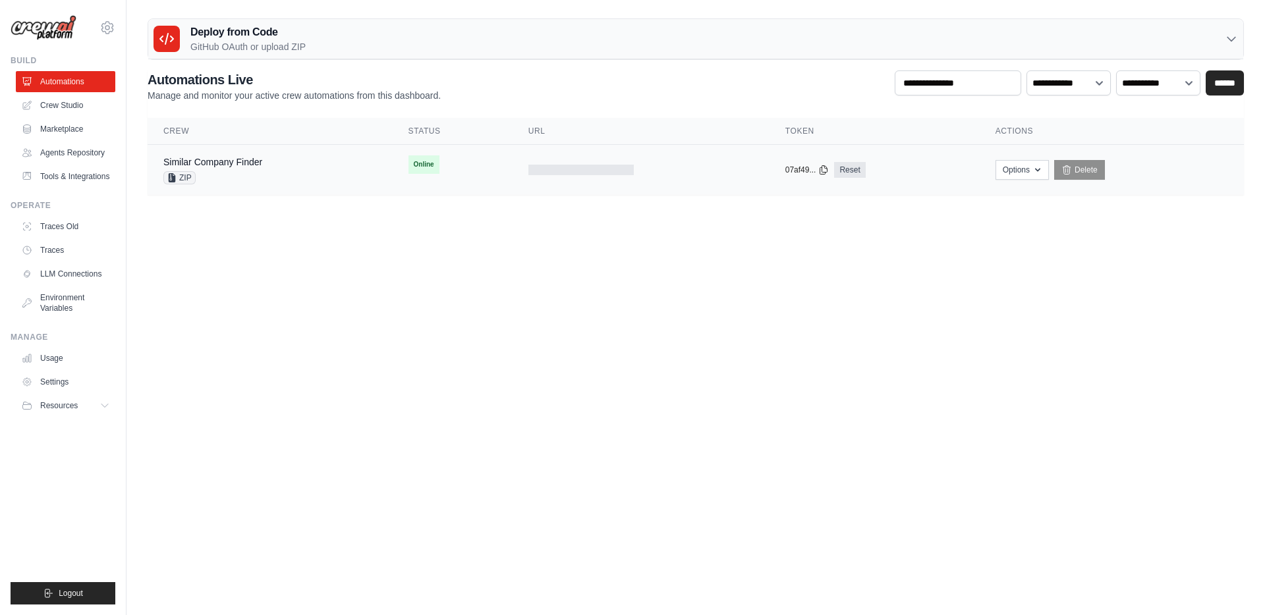
click at [243, 154] on td "Similar Company Finder ZIP" at bounding box center [270, 170] width 245 height 51
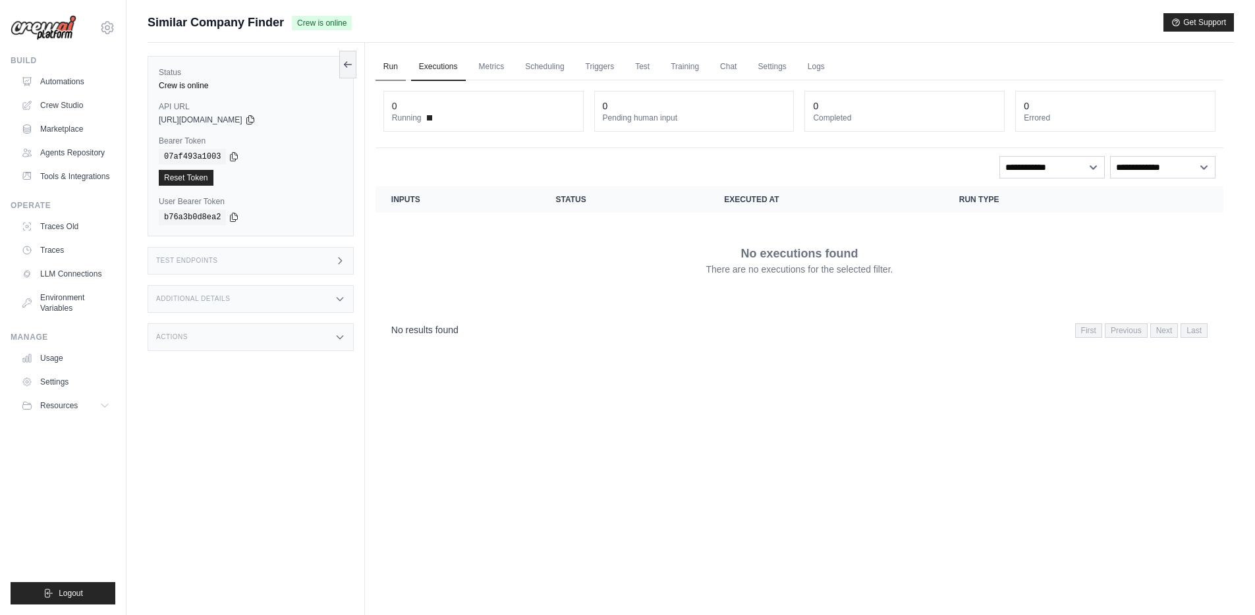
click at [387, 63] on link "Run" at bounding box center [391, 67] width 30 height 28
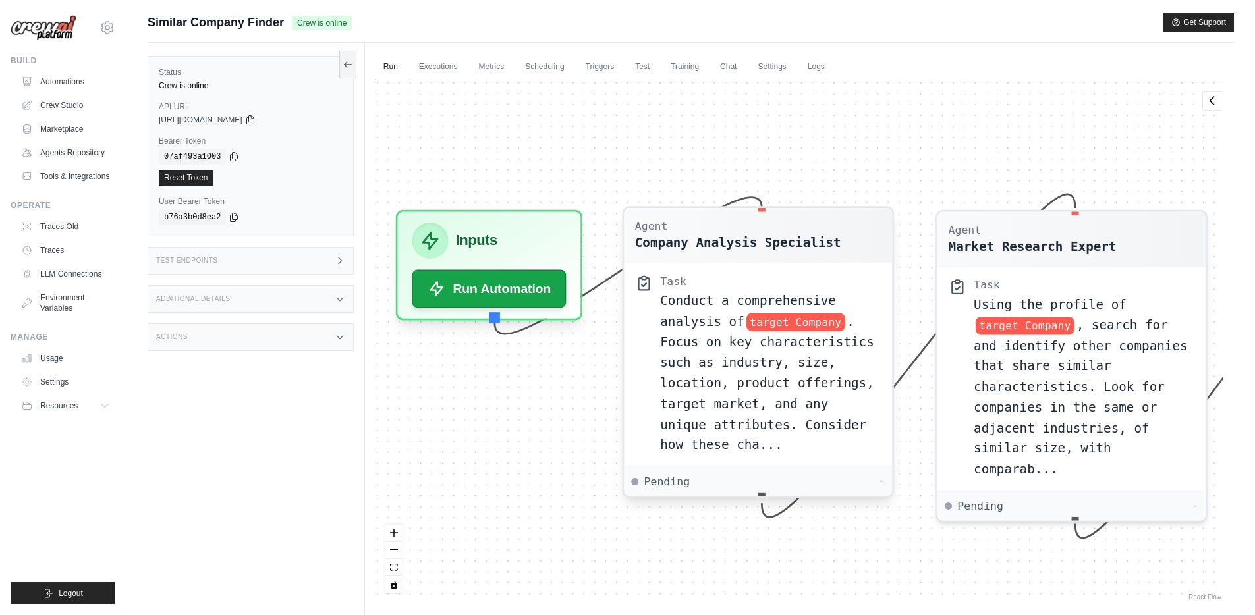
click at [758, 355] on span ". Focus on key characteristics such as industry, size, location, product offeri…" at bounding box center [767, 383] width 214 height 138
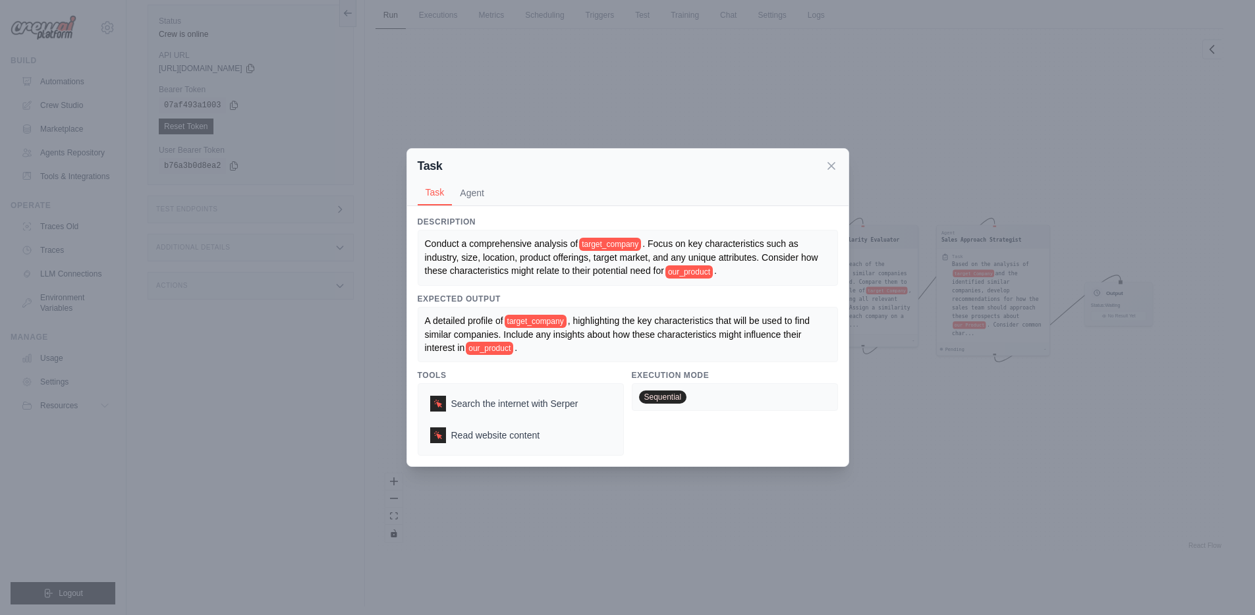
scroll to position [44, 0]
click at [486, 194] on button "Agent" at bounding box center [472, 192] width 40 height 25
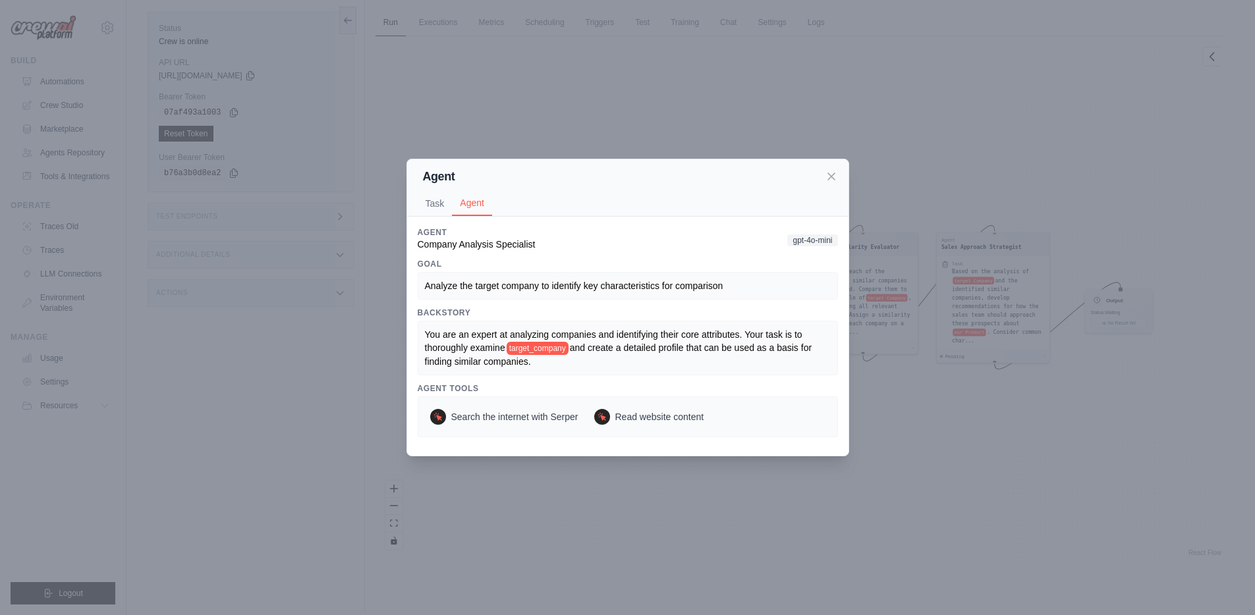
click at [832, 184] on div "Agent" at bounding box center [628, 176] width 420 height 18
click at [832, 175] on icon at bounding box center [831, 175] width 13 height 13
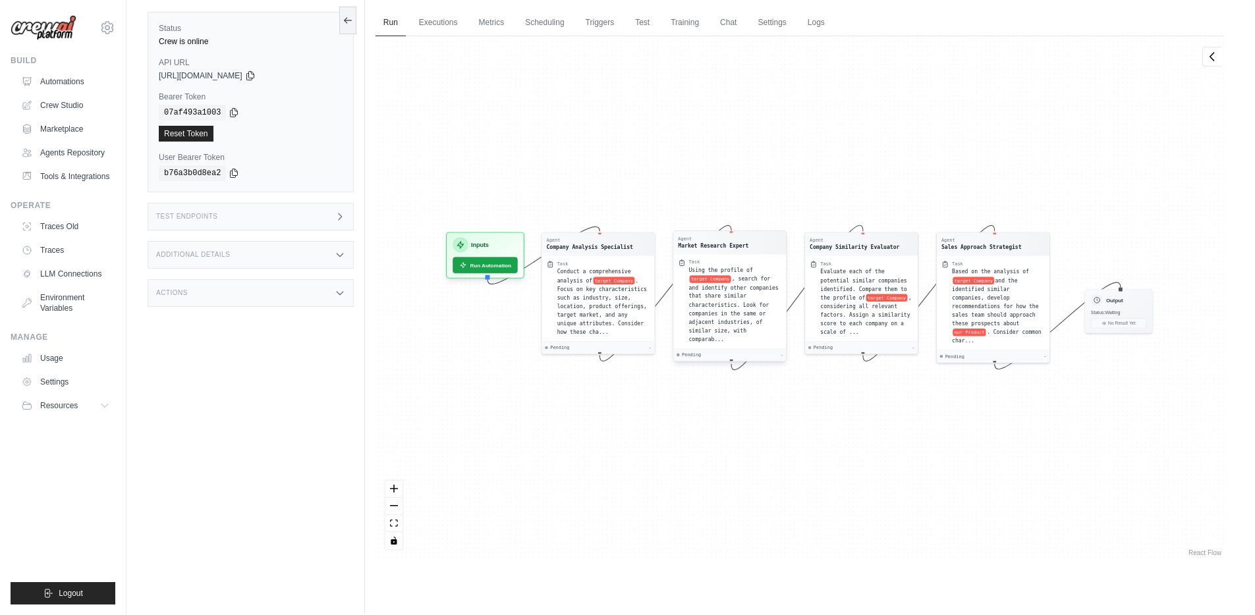
click at [730, 317] on div "Using the profile of target Company , search for and identify other companies t…" at bounding box center [735, 305] width 93 height 78
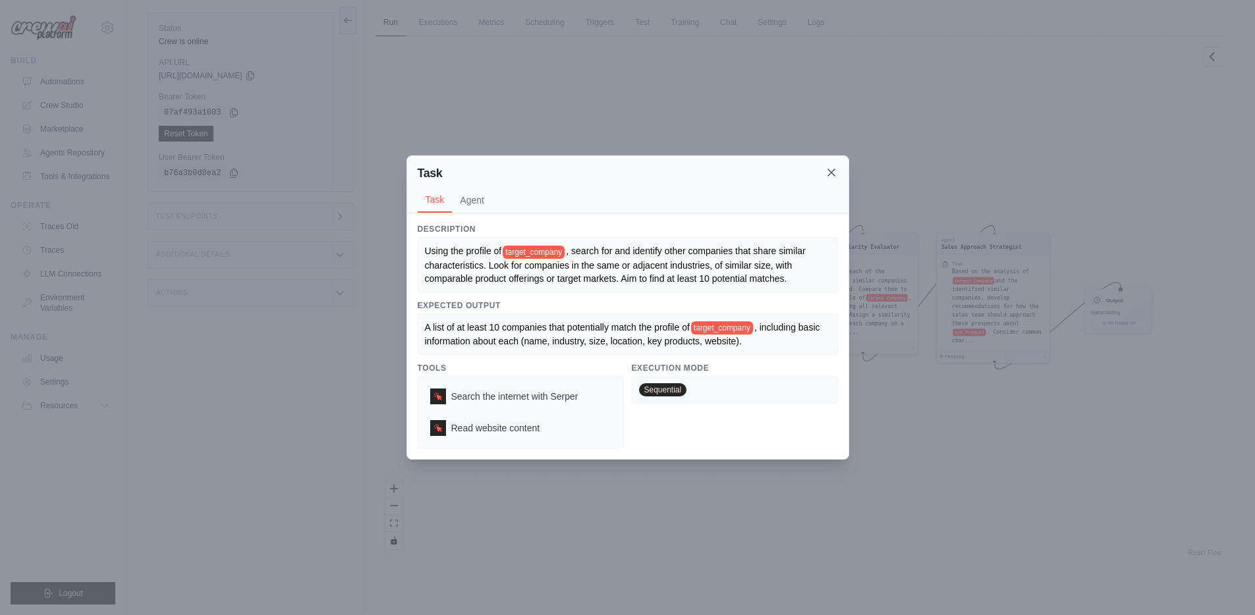
click at [830, 171] on icon at bounding box center [831, 172] width 7 height 7
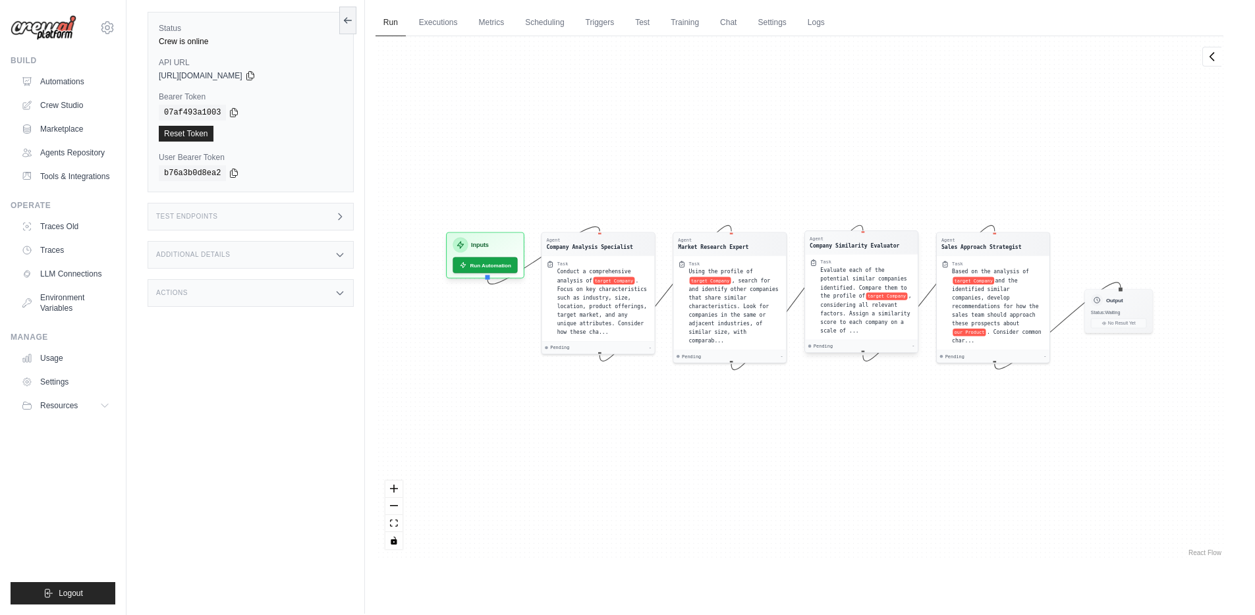
click at [833, 295] on span "Evaluate each of the potential similar companies identified. Compare them to th…" at bounding box center [863, 284] width 86 height 32
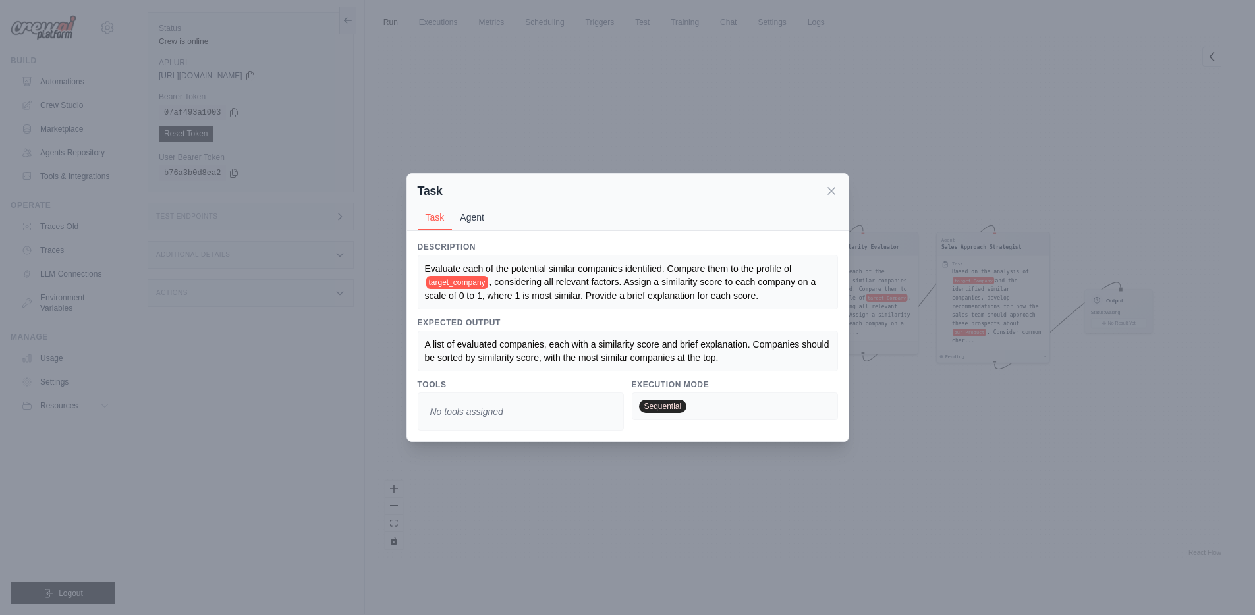
click at [481, 215] on button "Agent" at bounding box center [472, 217] width 40 height 25
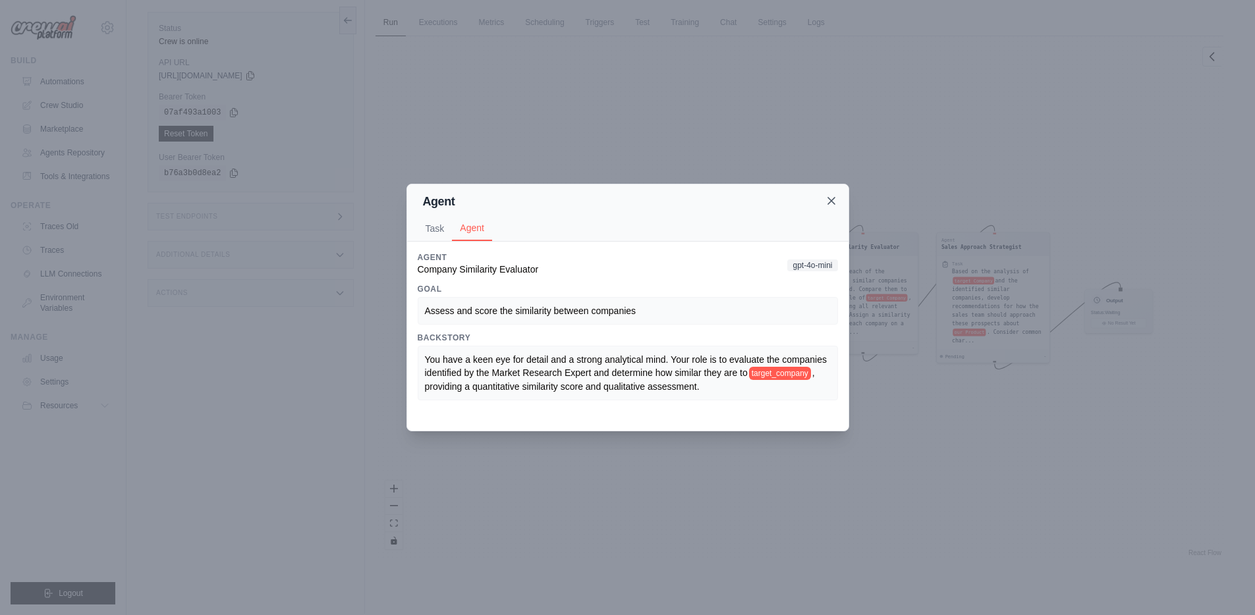
click at [828, 202] on icon at bounding box center [831, 200] width 13 height 13
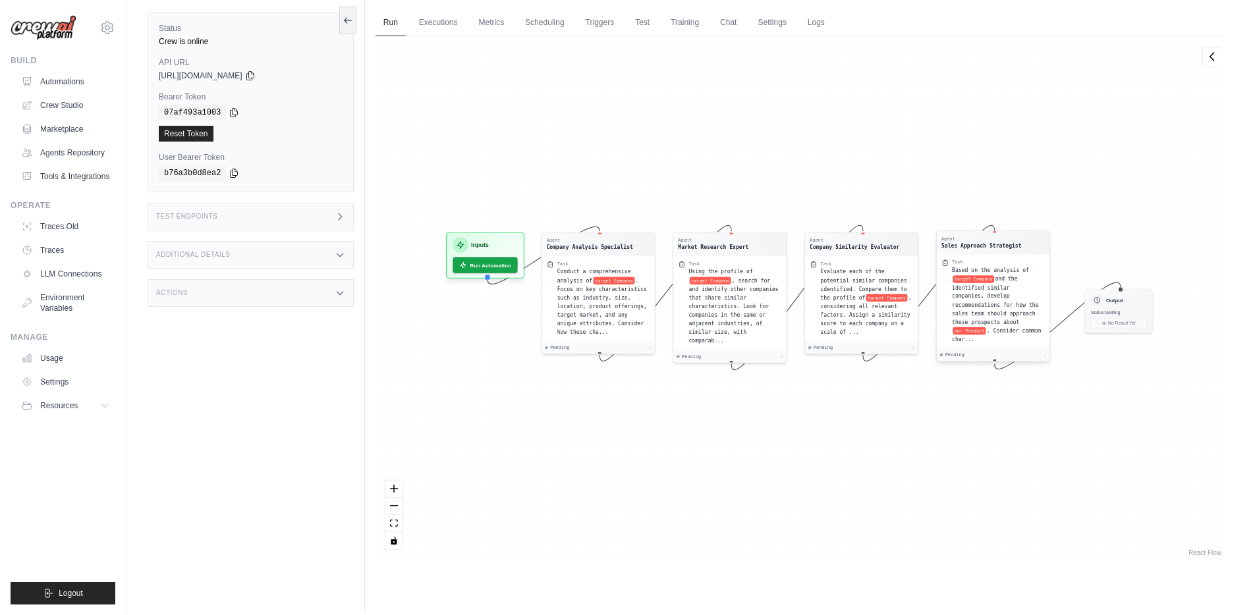
click at [980, 299] on div "Based on the analysis of target Company and the identified similar companies, d…" at bounding box center [998, 305] width 93 height 78
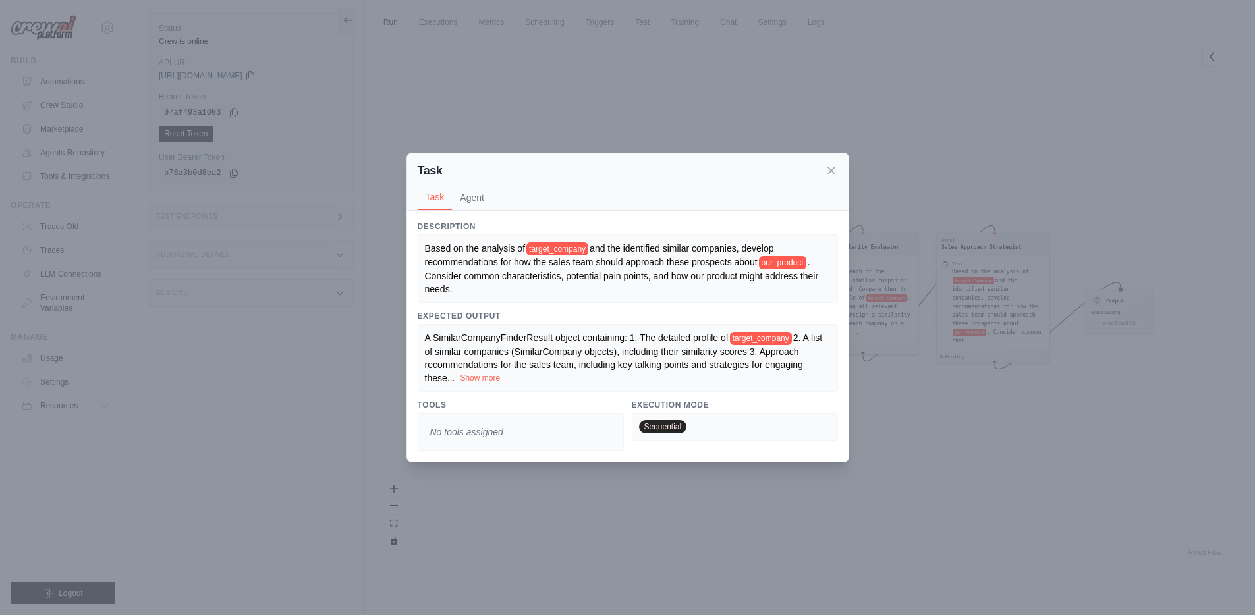
click at [460, 382] on button "Show more" at bounding box center [480, 378] width 40 height 11
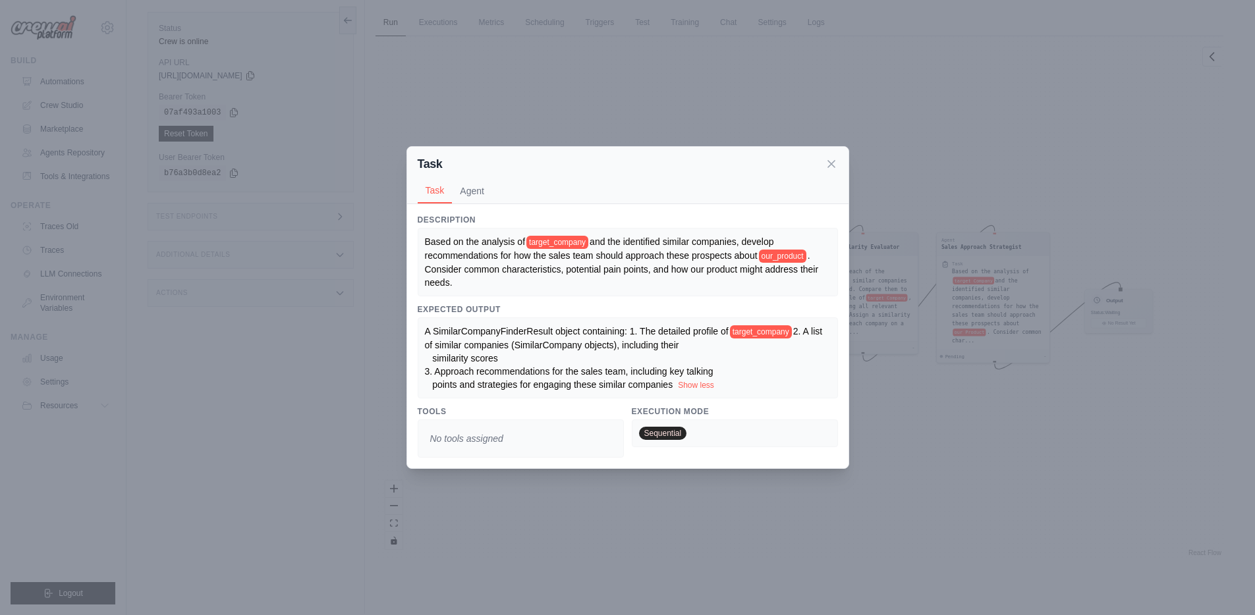
drag, startPoint x: 826, startPoint y: 156, endPoint x: 818, endPoint y: 171, distance: 17.4
click at [826, 157] on icon at bounding box center [831, 163] width 13 height 13
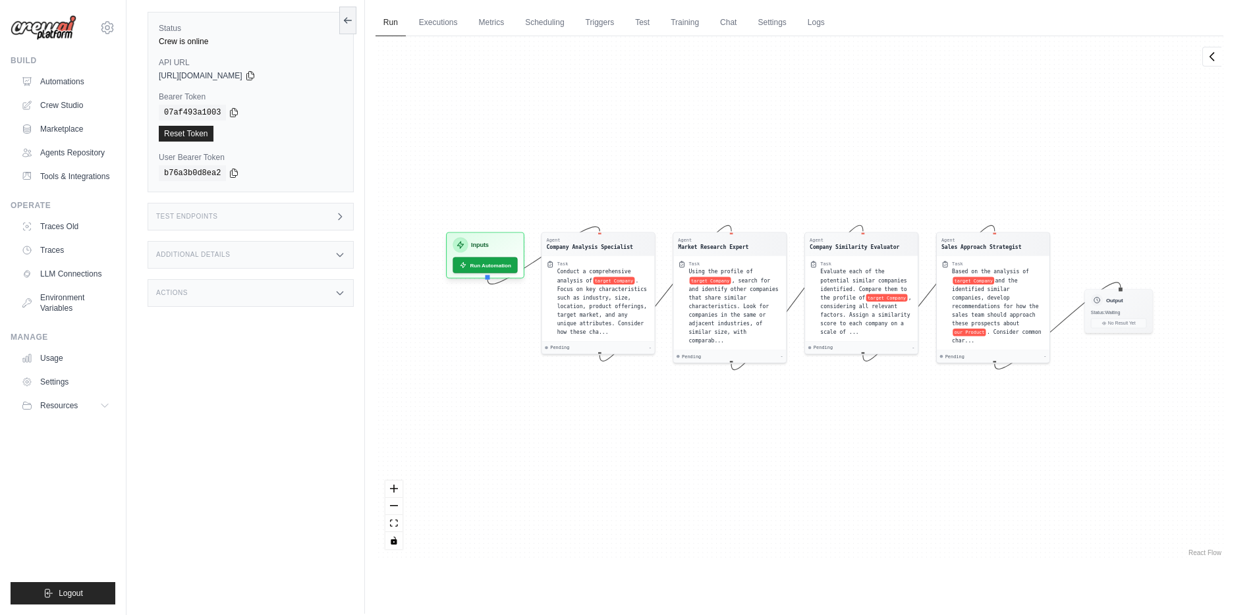
click at [268, 219] on div "Test Endpoints" at bounding box center [251, 217] width 206 height 28
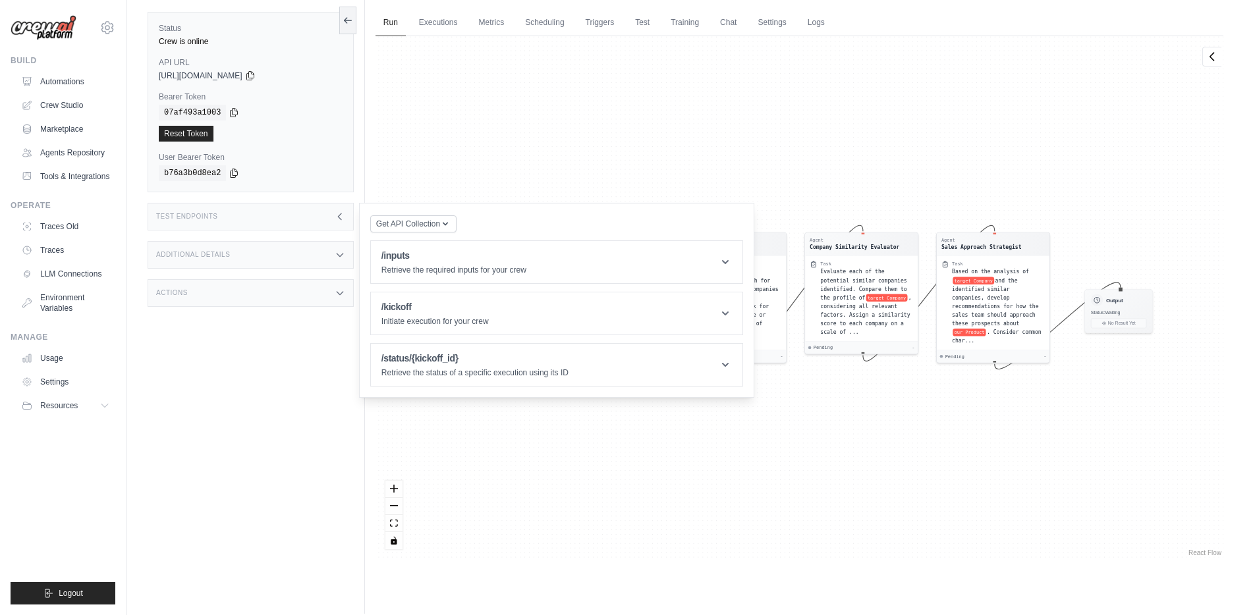
click at [268, 219] on div "Test Endpoints" at bounding box center [251, 217] width 206 height 28
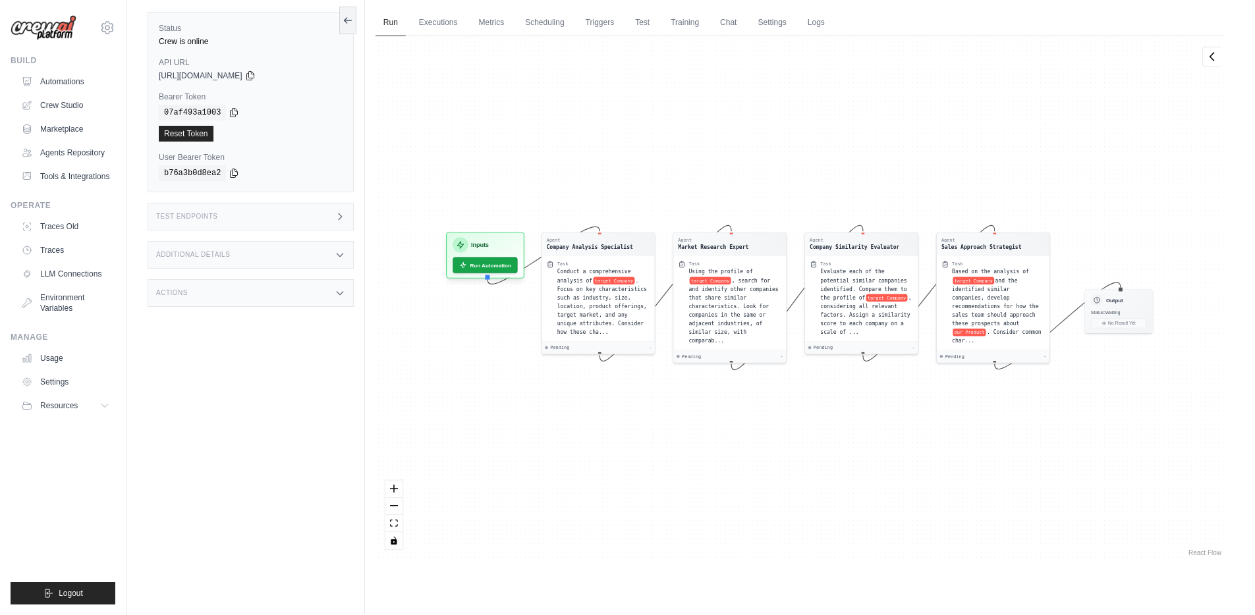
click at [266, 252] on div "Additional Details" at bounding box center [251, 255] width 206 height 28
click at [254, 299] on div "Actions" at bounding box center [251, 293] width 206 height 28
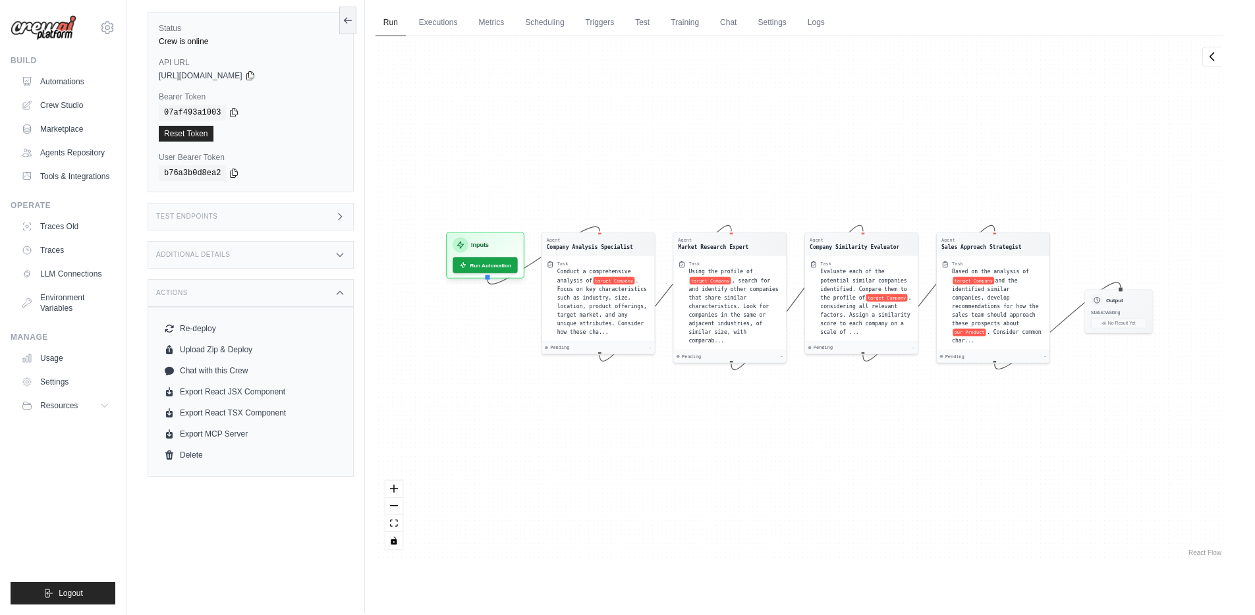
click at [254, 299] on div "Actions" at bounding box center [251, 293] width 206 height 28
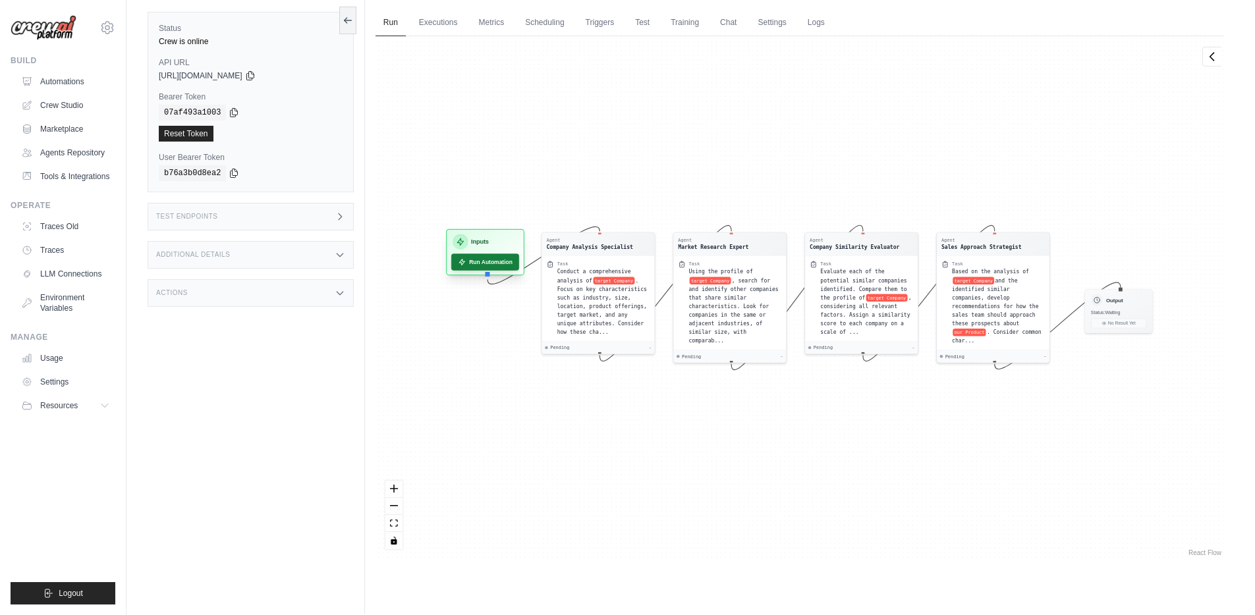
click at [486, 264] on button "Run Automation" at bounding box center [485, 262] width 68 height 16
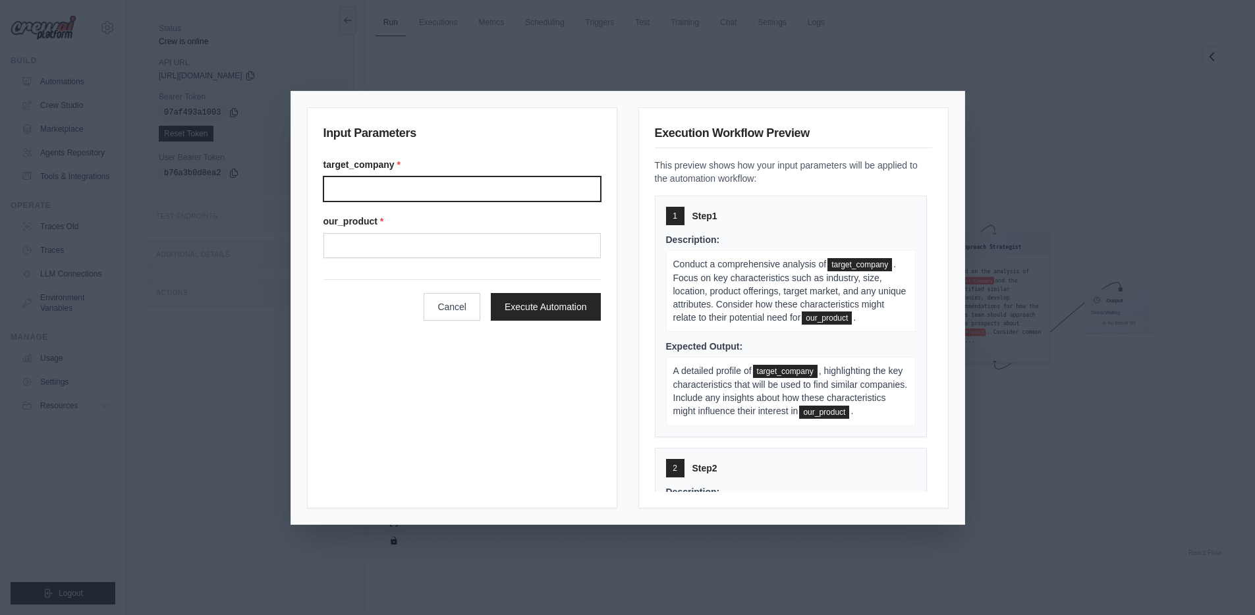
click at [413, 194] on input "Target company" at bounding box center [462, 189] width 277 height 25
paste input "**********"
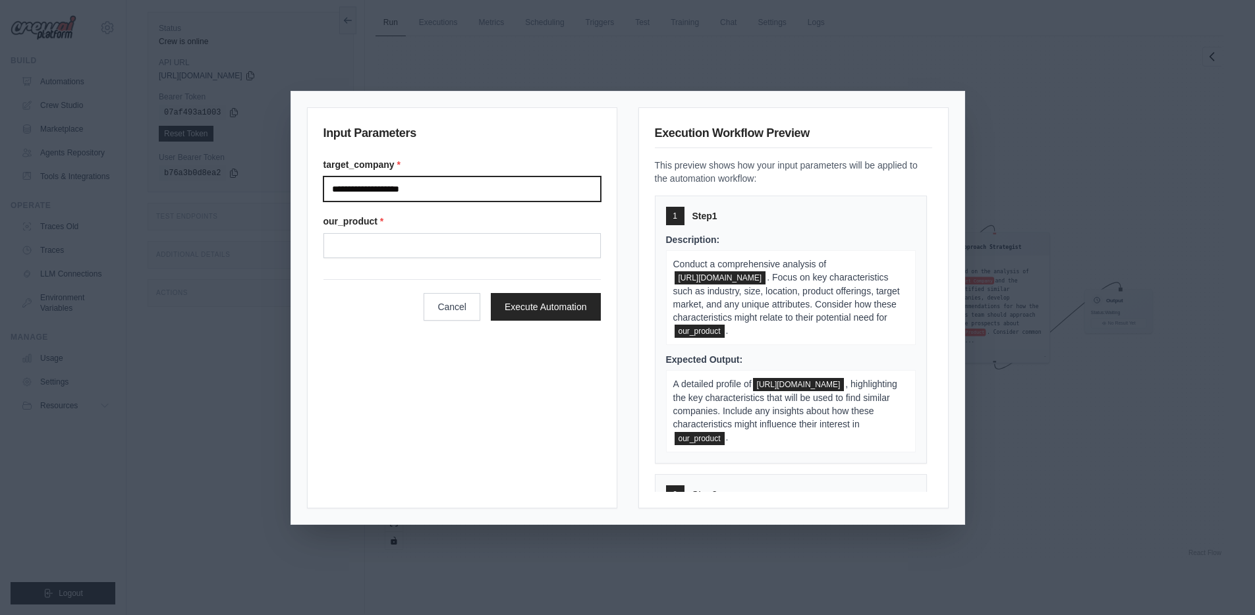
type input "**********"
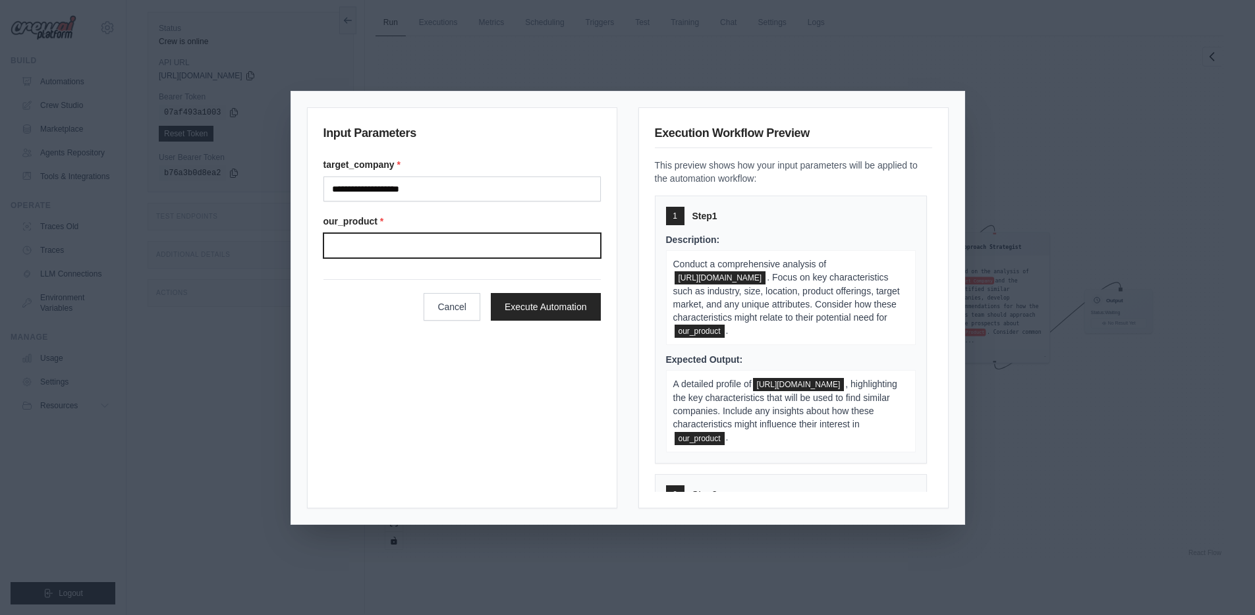
click at [417, 245] on input "Our product" at bounding box center [462, 245] width 277 height 25
type input "*"
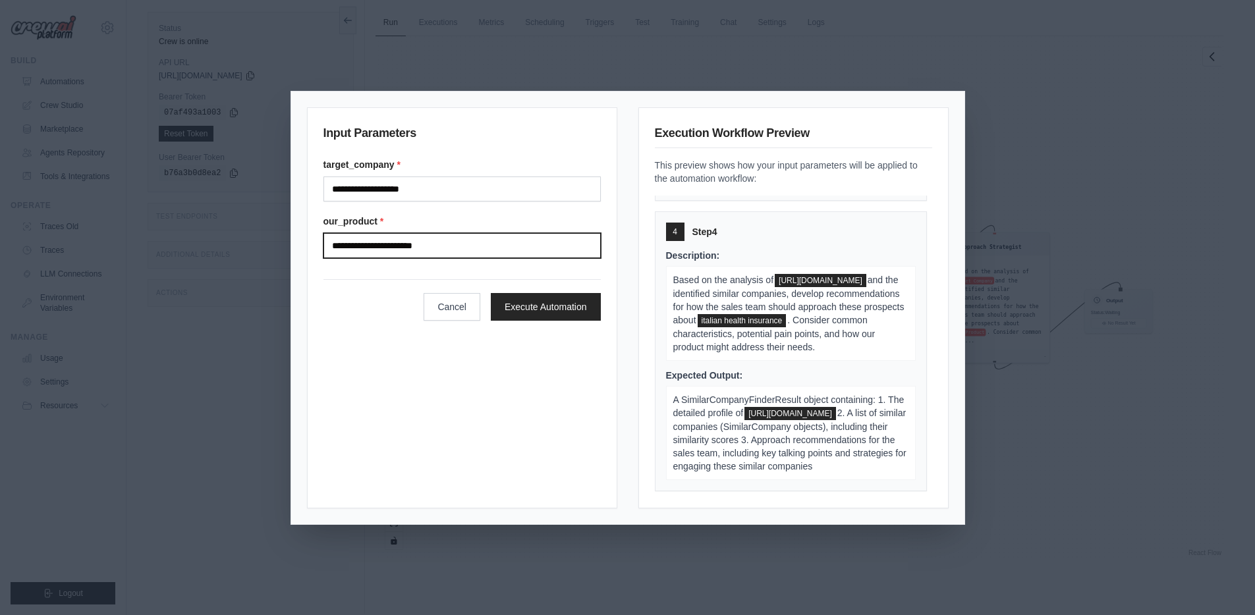
scroll to position [803, 0]
type input "**********"
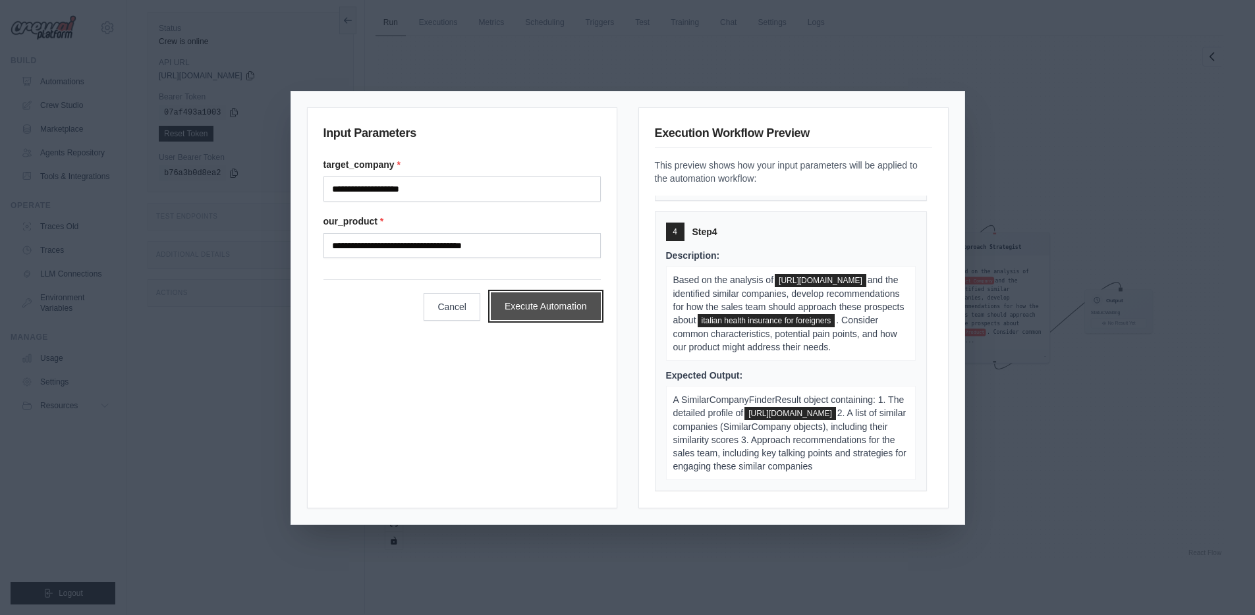
click at [571, 314] on button "Execute Automation" at bounding box center [546, 307] width 110 height 28
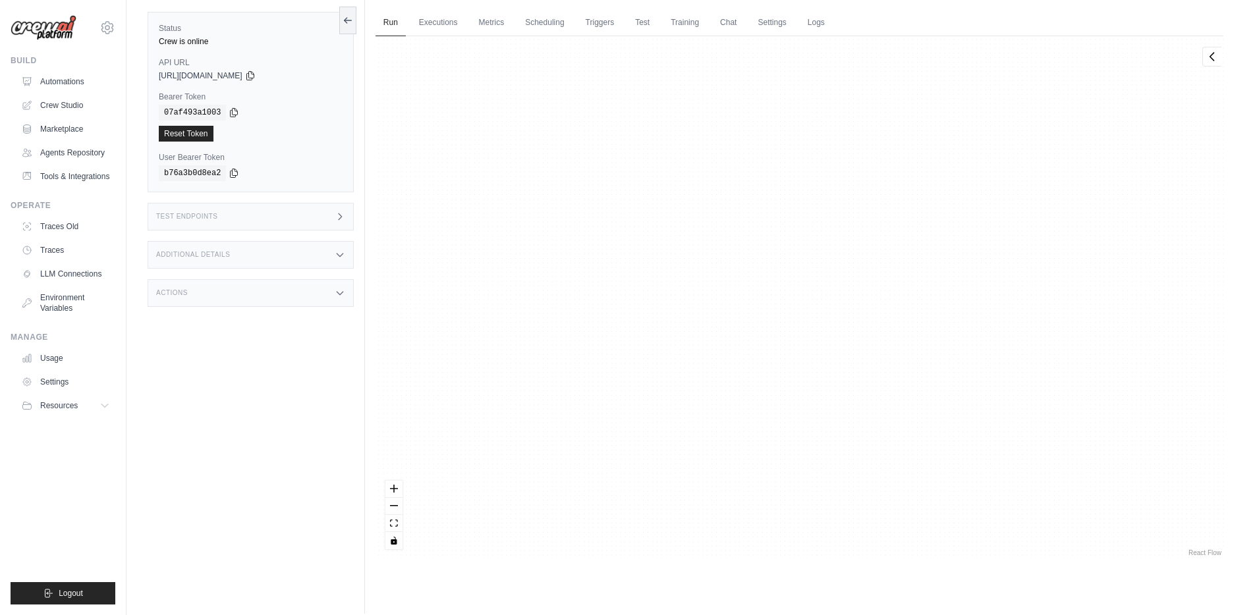
scroll to position [8256, 0]
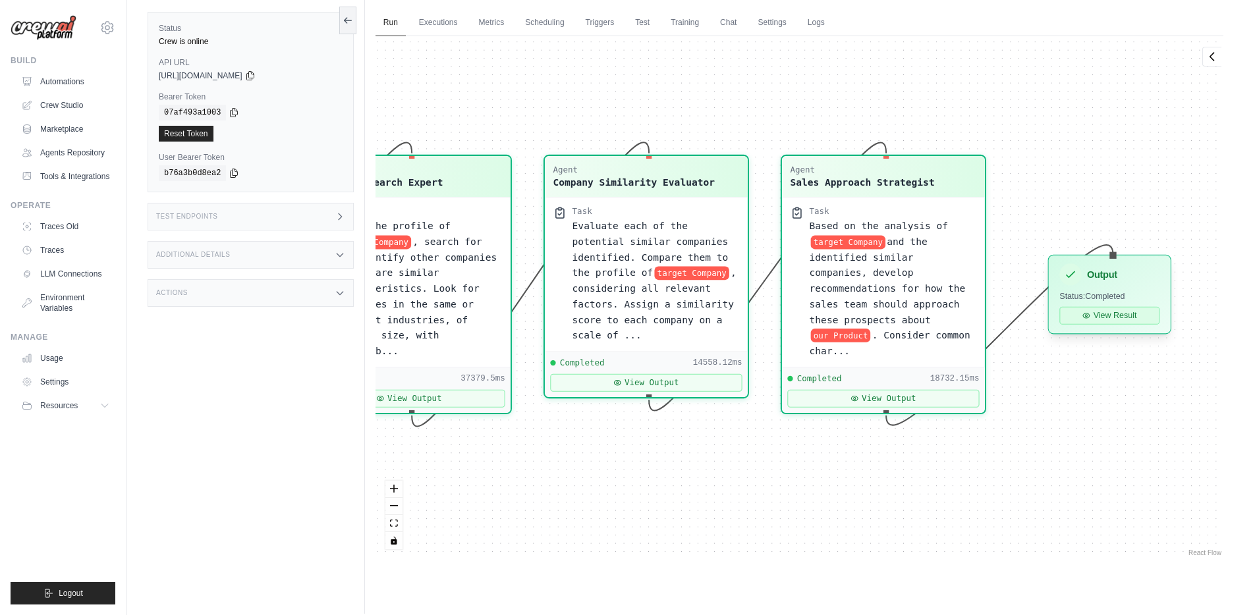
click at [1114, 314] on button "View Result" at bounding box center [1110, 316] width 100 height 18
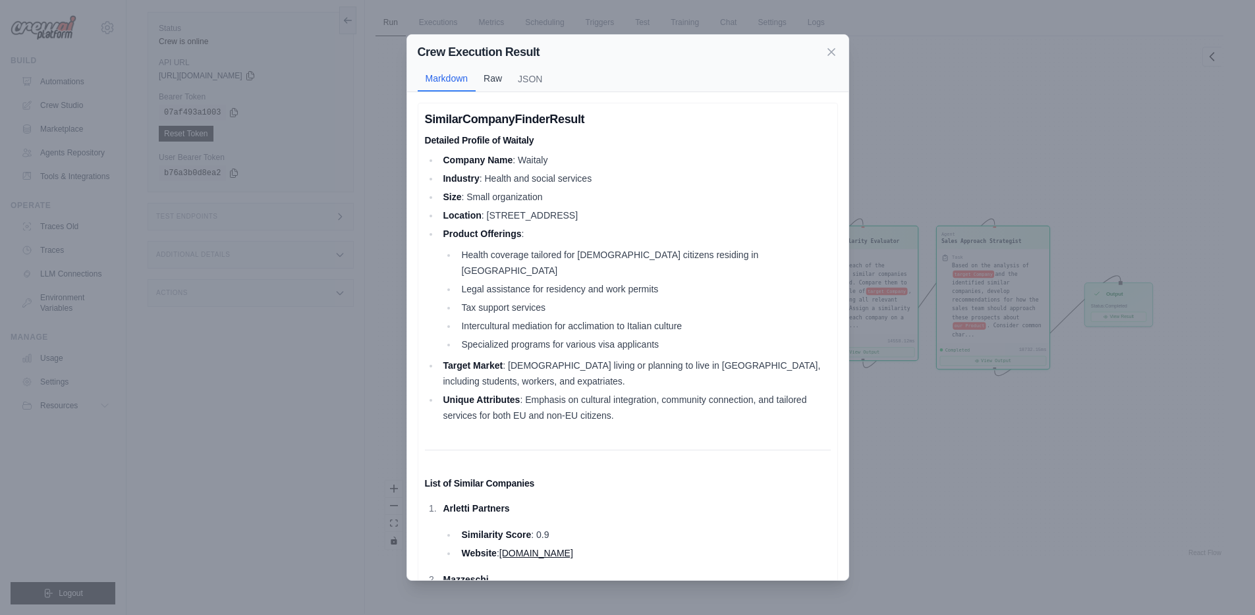
click at [490, 74] on button "Raw" at bounding box center [493, 78] width 34 height 25
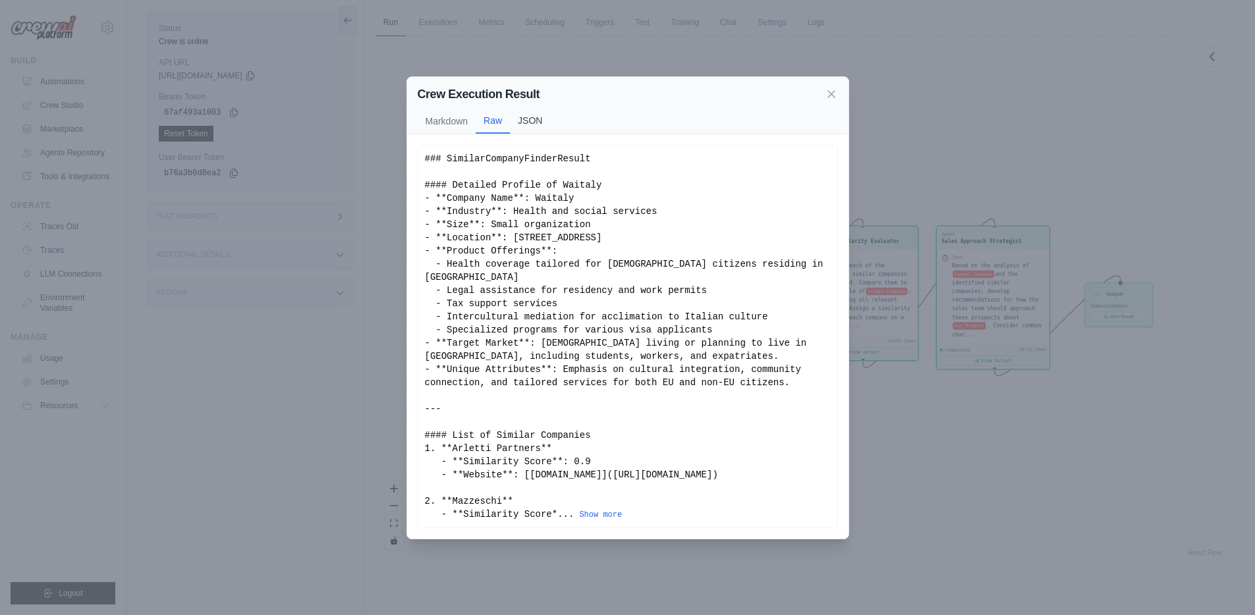
click at [530, 115] on button "JSON" at bounding box center [530, 120] width 40 height 25
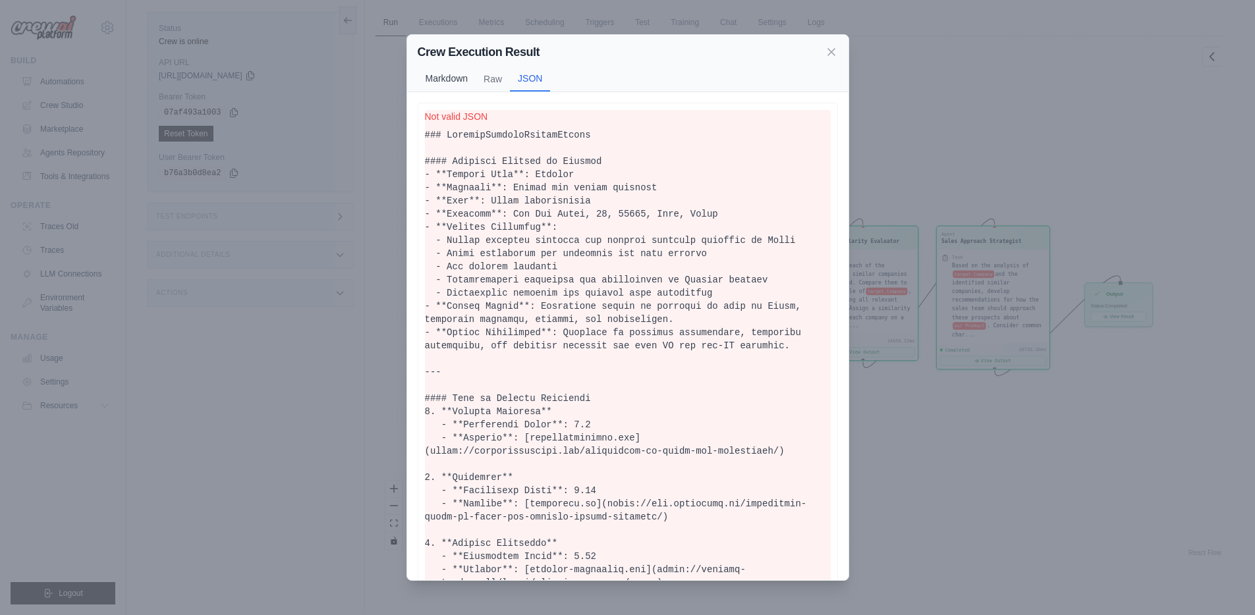
click at [463, 80] on button "Markdown" at bounding box center [447, 78] width 59 height 25
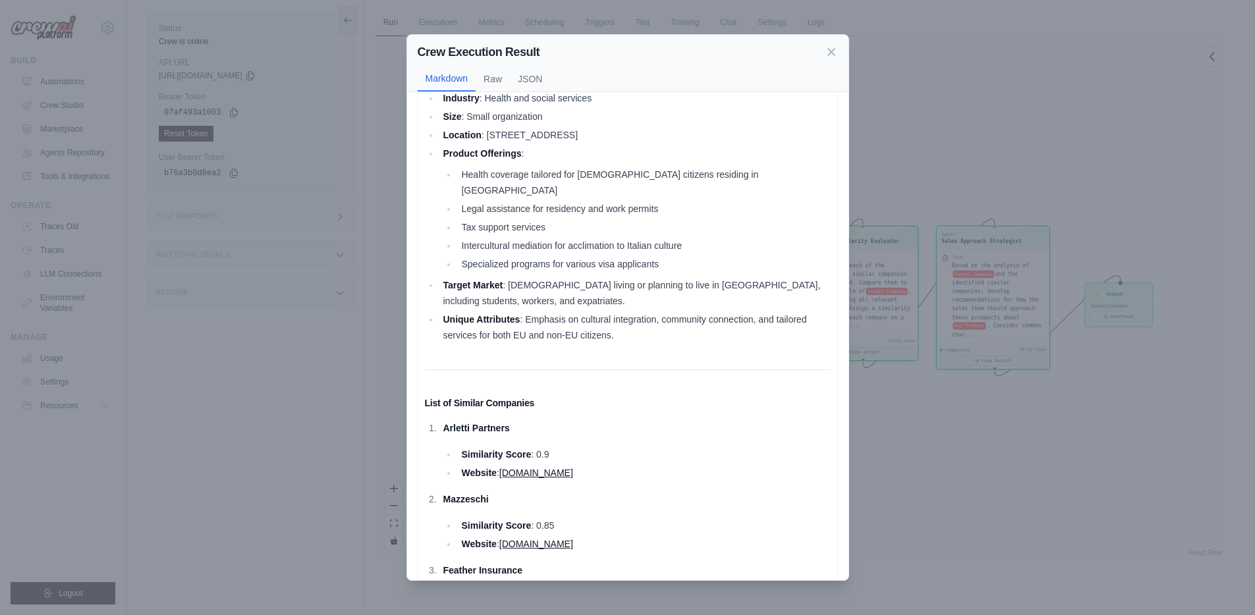
scroll to position [0, 0]
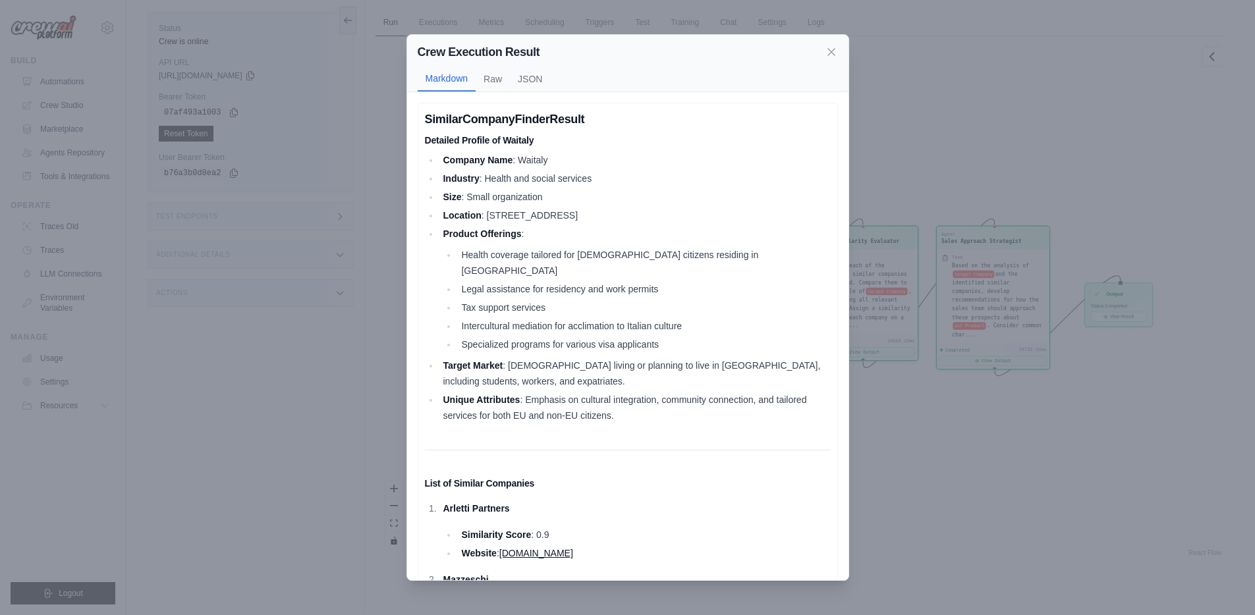
click at [548, 208] on li "Location : [STREET_ADDRESS]" at bounding box center [635, 216] width 391 height 16
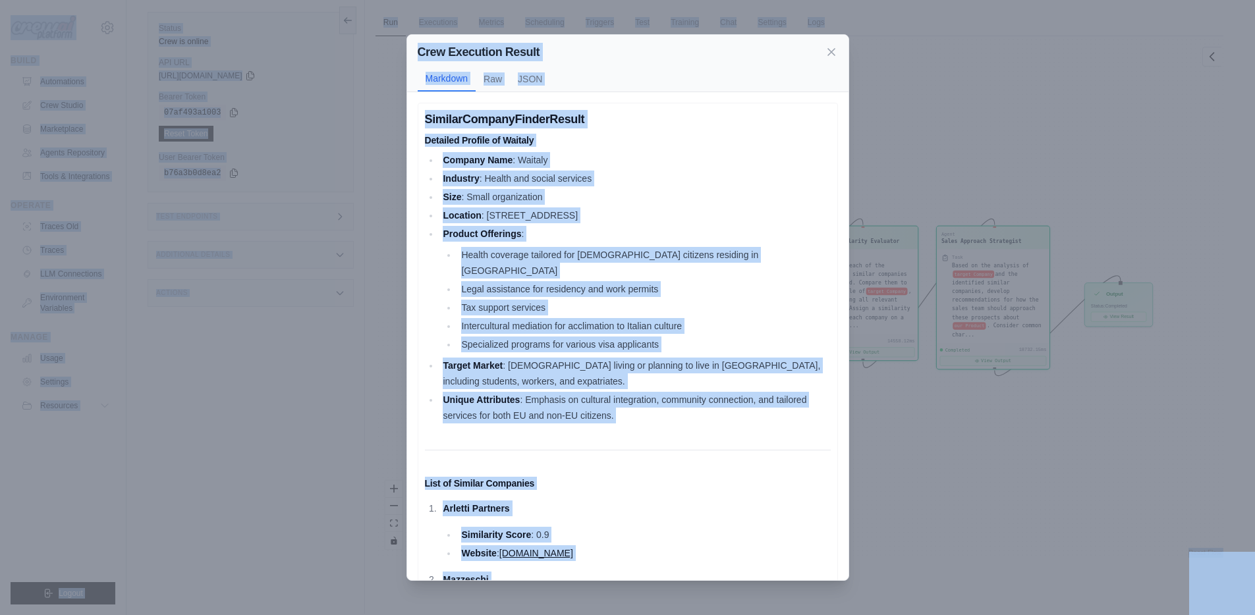
click at [548, 208] on li "Location : [STREET_ADDRESS]" at bounding box center [635, 216] width 391 height 16
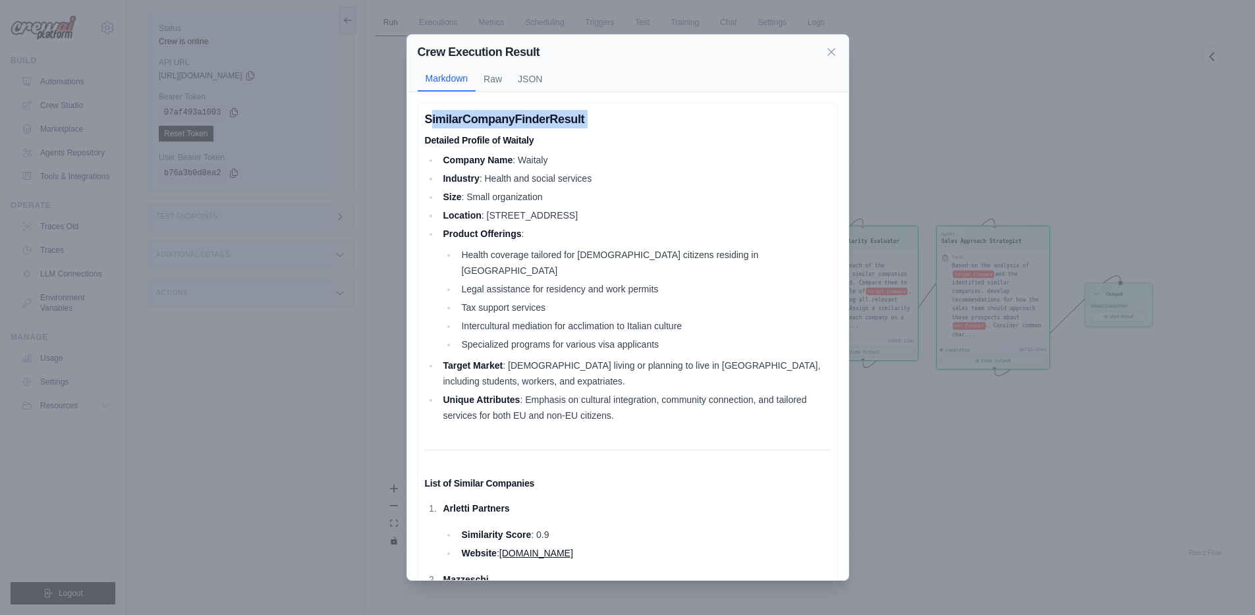
drag, startPoint x: 429, startPoint y: 121, endPoint x: 476, endPoint y: 139, distance: 50.3
drag, startPoint x: 425, startPoint y: 117, endPoint x: 438, endPoint y: 125, distance: 15.0
click at [438, 124] on h3 "SimilarCompanyFinderResult" at bounding box center [628, 119] width 406 height 18
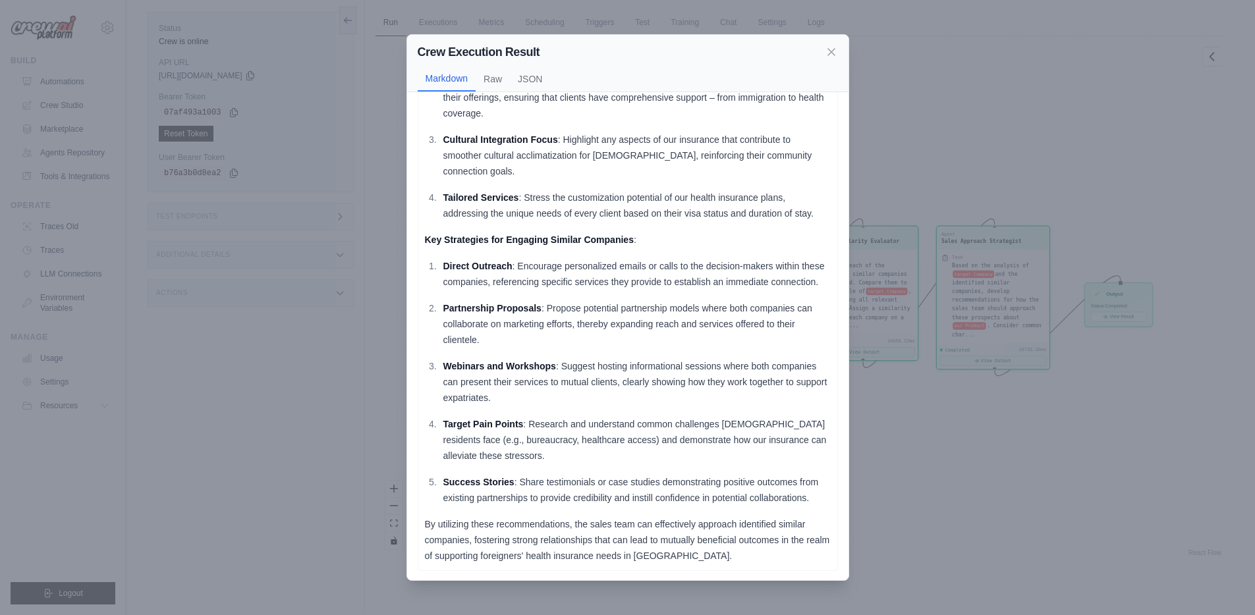
scroll to position [1286, 0]
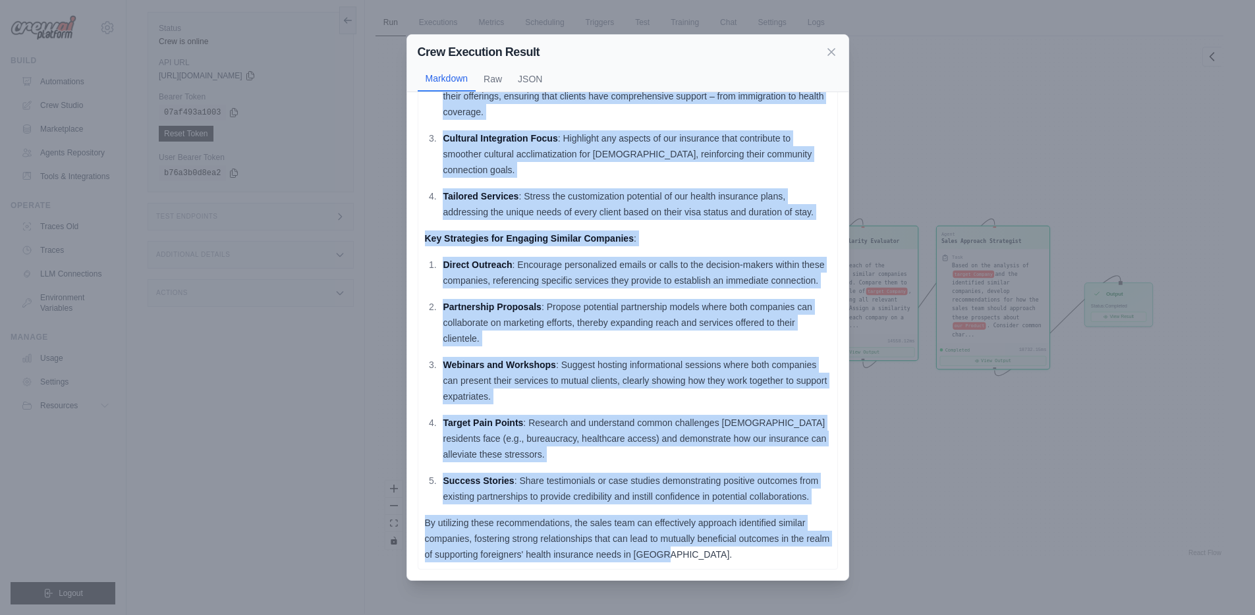
click at [706, 550] on p "By utilizing these recommendations, the sales team can effectively approach ide…" at bounding box center [628, 538] width 406 height 47
copy div "SimilarCompanyFinderResult Detailed Profile of Waitaly Company Name : Waitaly I…"
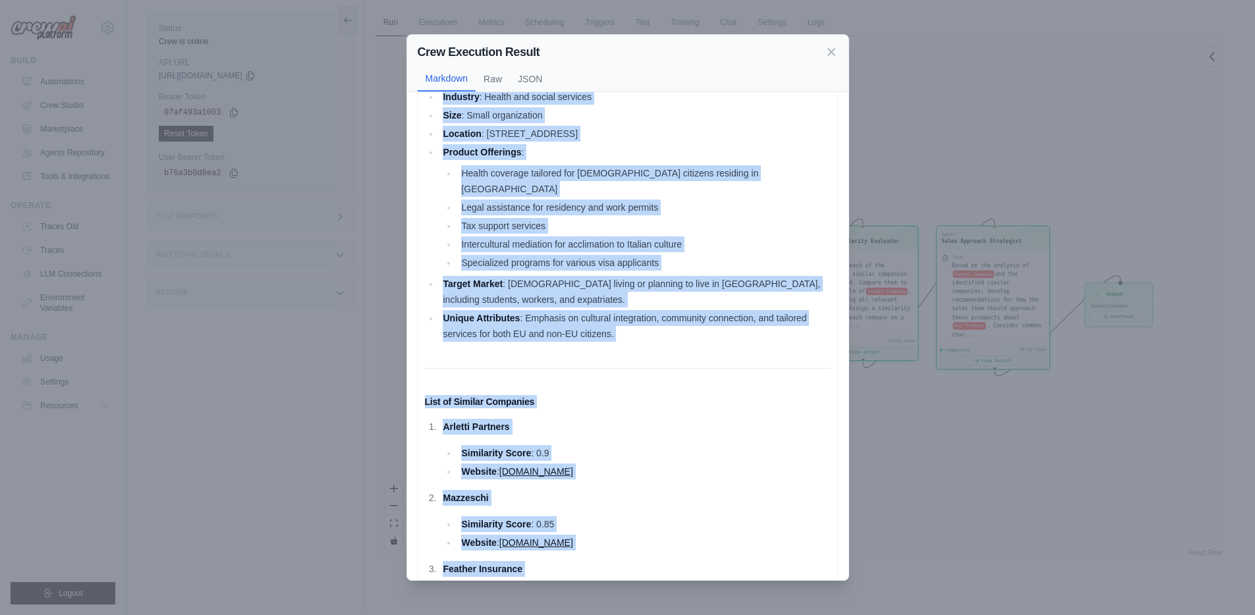
scroll to position [0, 0]
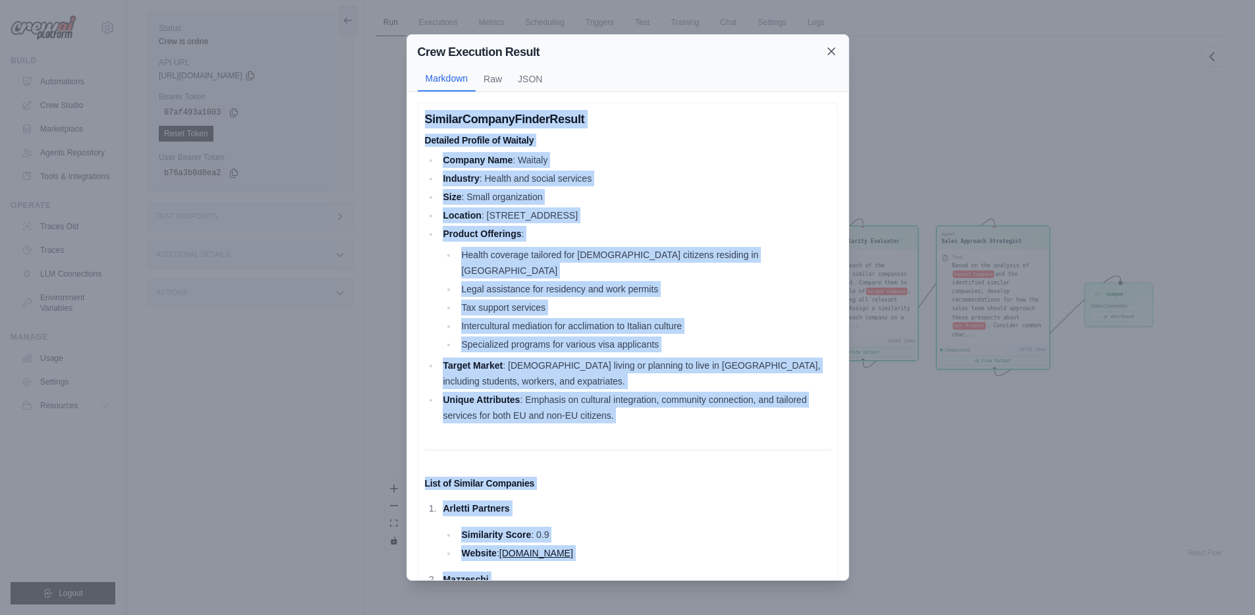
click at [837, 51] on icon at bounding box center [831, 51] width 13 height 13
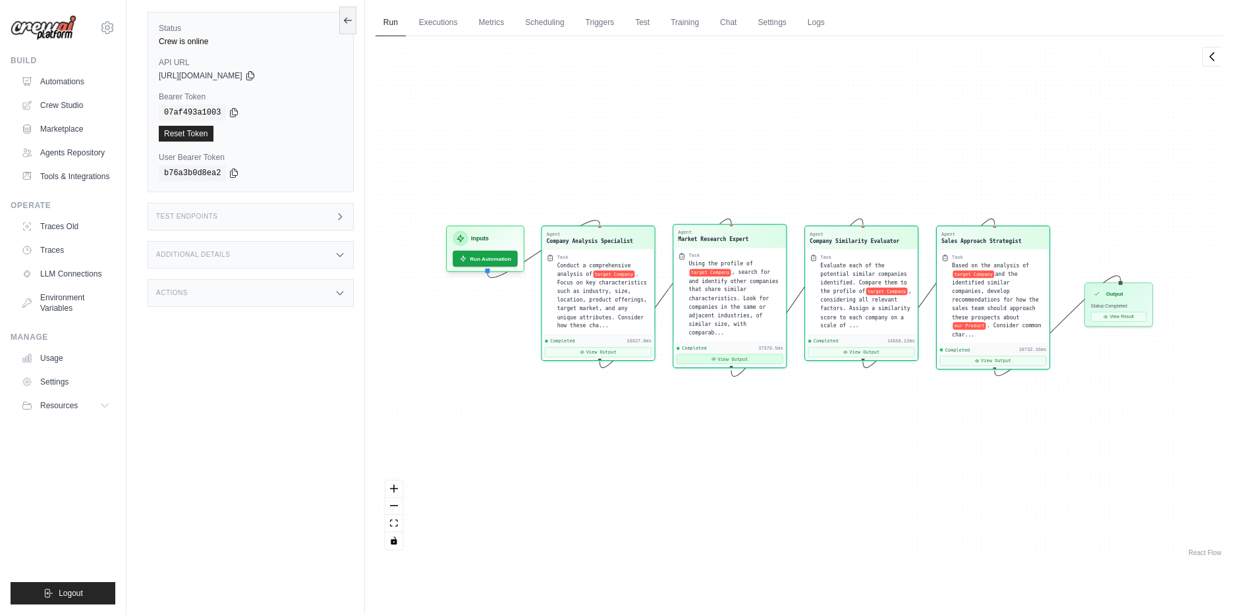
click at [734, 362] on button "View Output" at bounding box center [730, 360] width 107 height 10
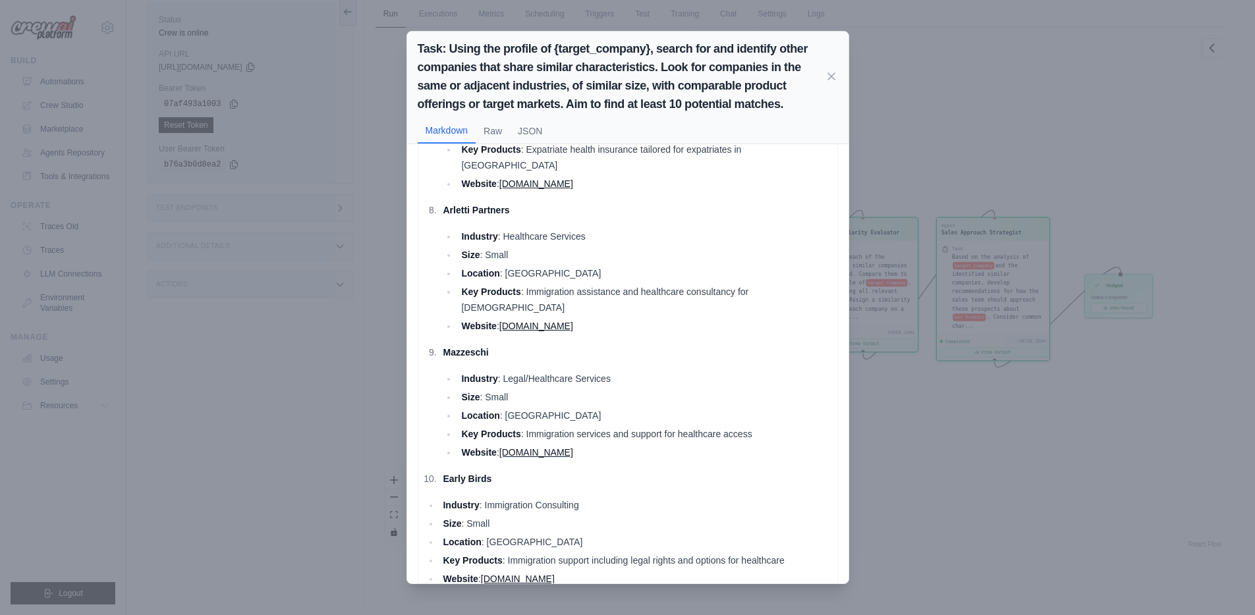
scroll to position [56, 0]
click at [832, 80] on icon at bounding box center [831, 75] width 13 height 13
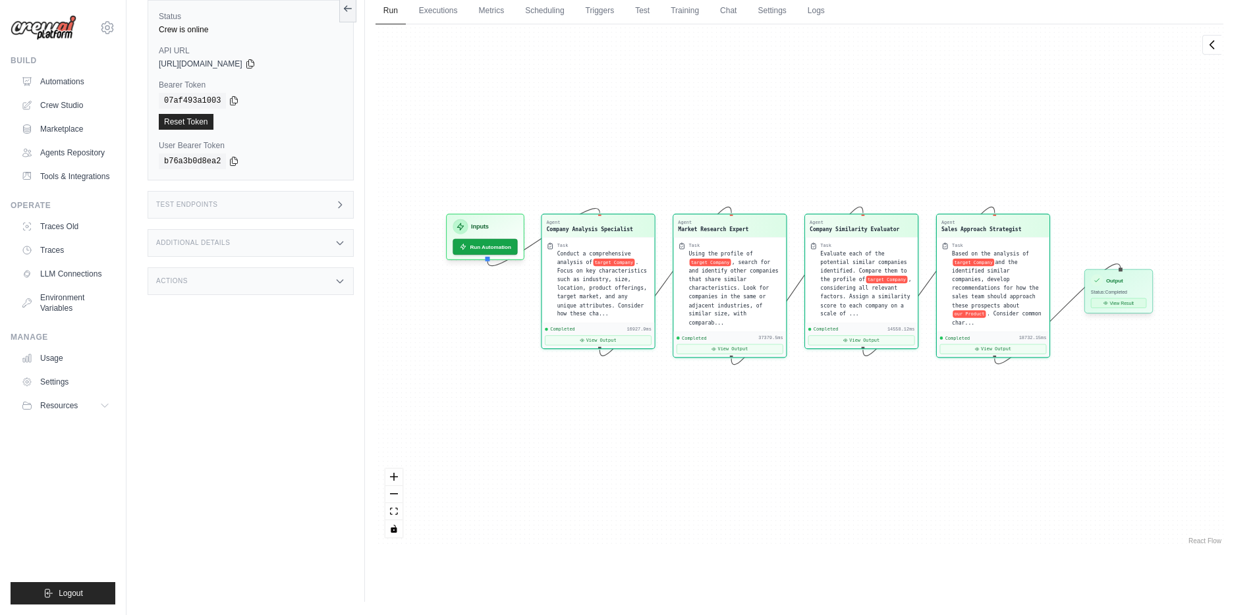
click at [1117, 303] on button "View Result" at bounding box center [1118, 304] width 55 height 10
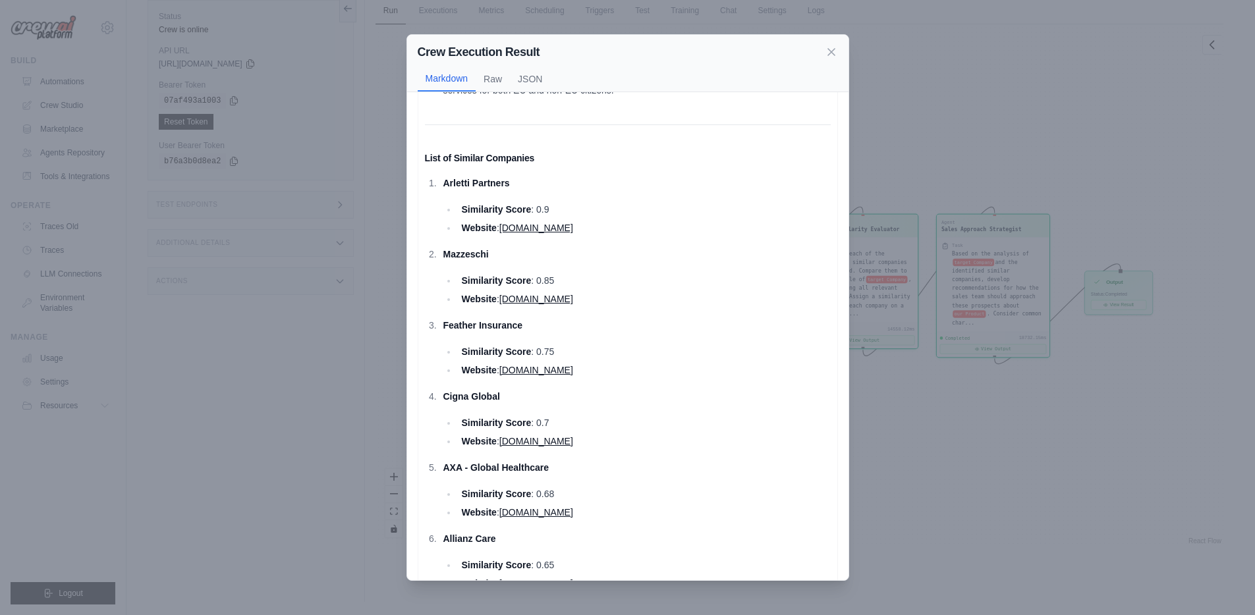
scroll to position [328, 0]
click at [539, 434] on link "[DOMAIN_NAME]" at bounding box center [536, 439] width 74 height 11
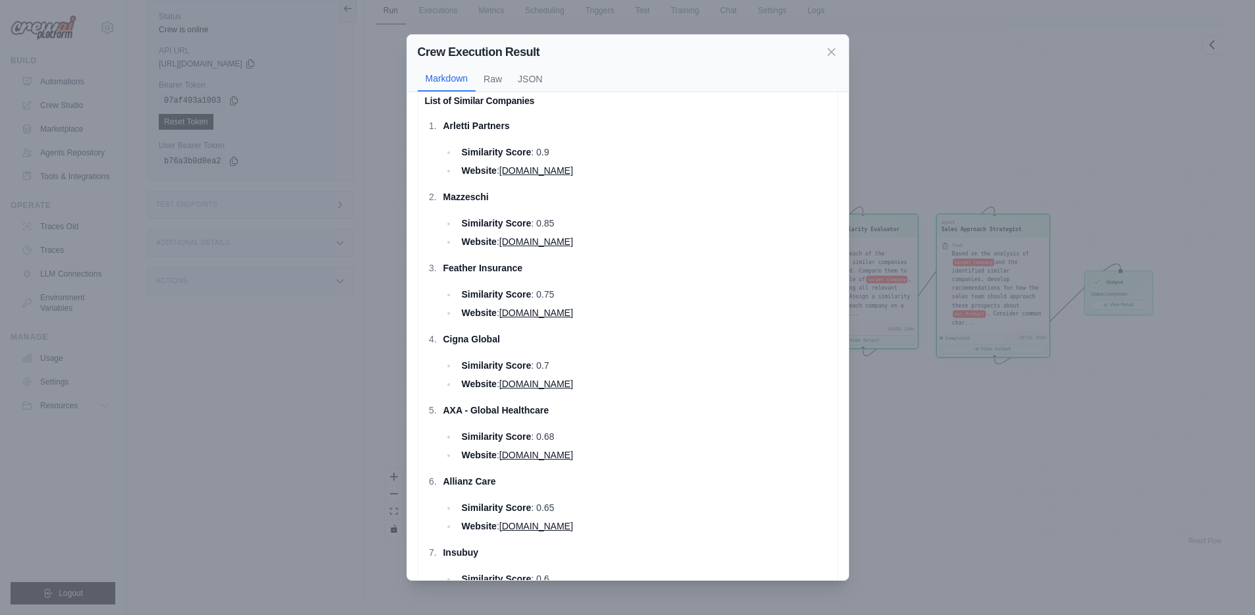
scroll to position [382, 0]
click at [488, 76] on button "Raw" at bounding box center [493, 78] width 34 height 25
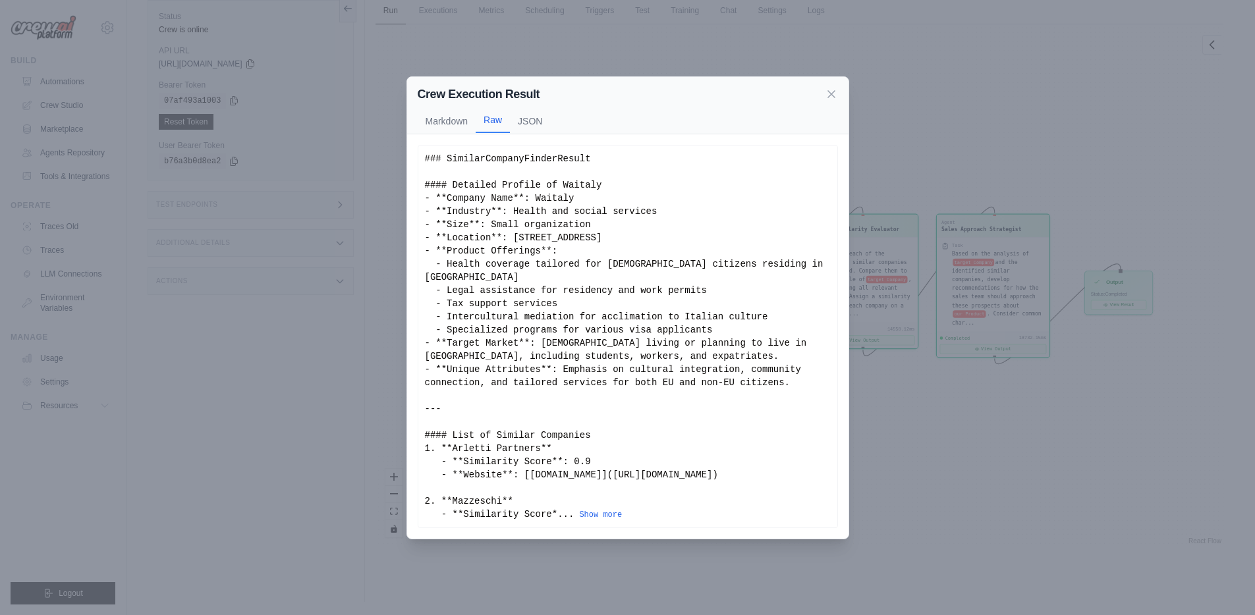
scroll to position [0, 0]
click at [454, 124] on button "Markdown" at bounding box center [447, 120] width 59 height 25
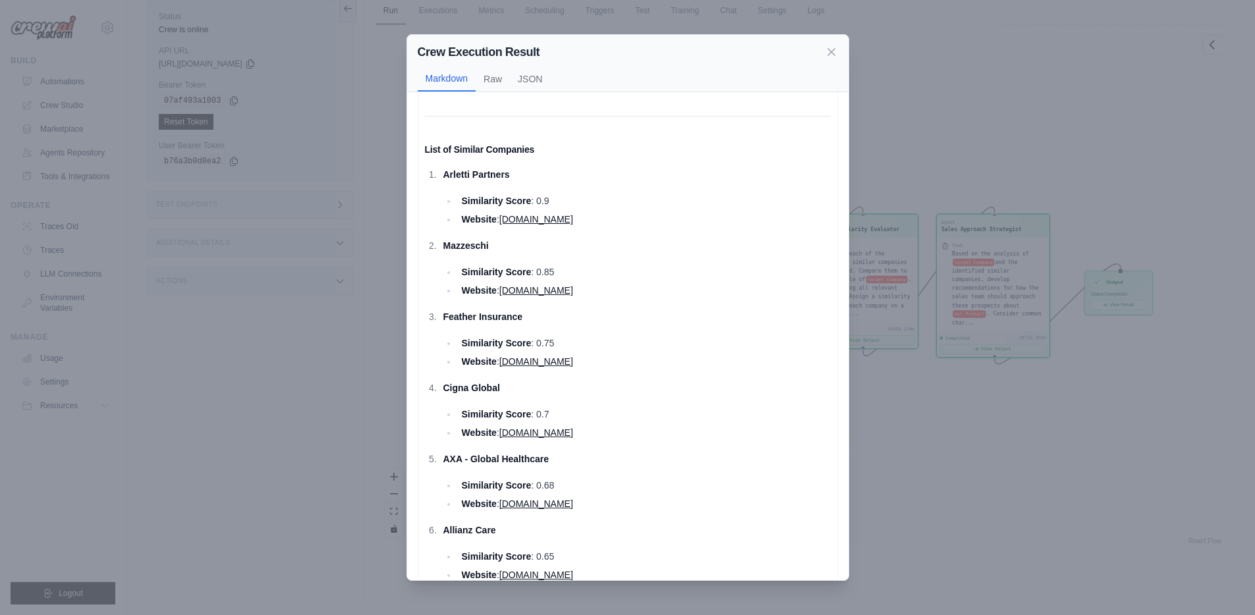
scroll to position [357, 0]
